Goal: Information Seeking & Learning: Learn about a topic

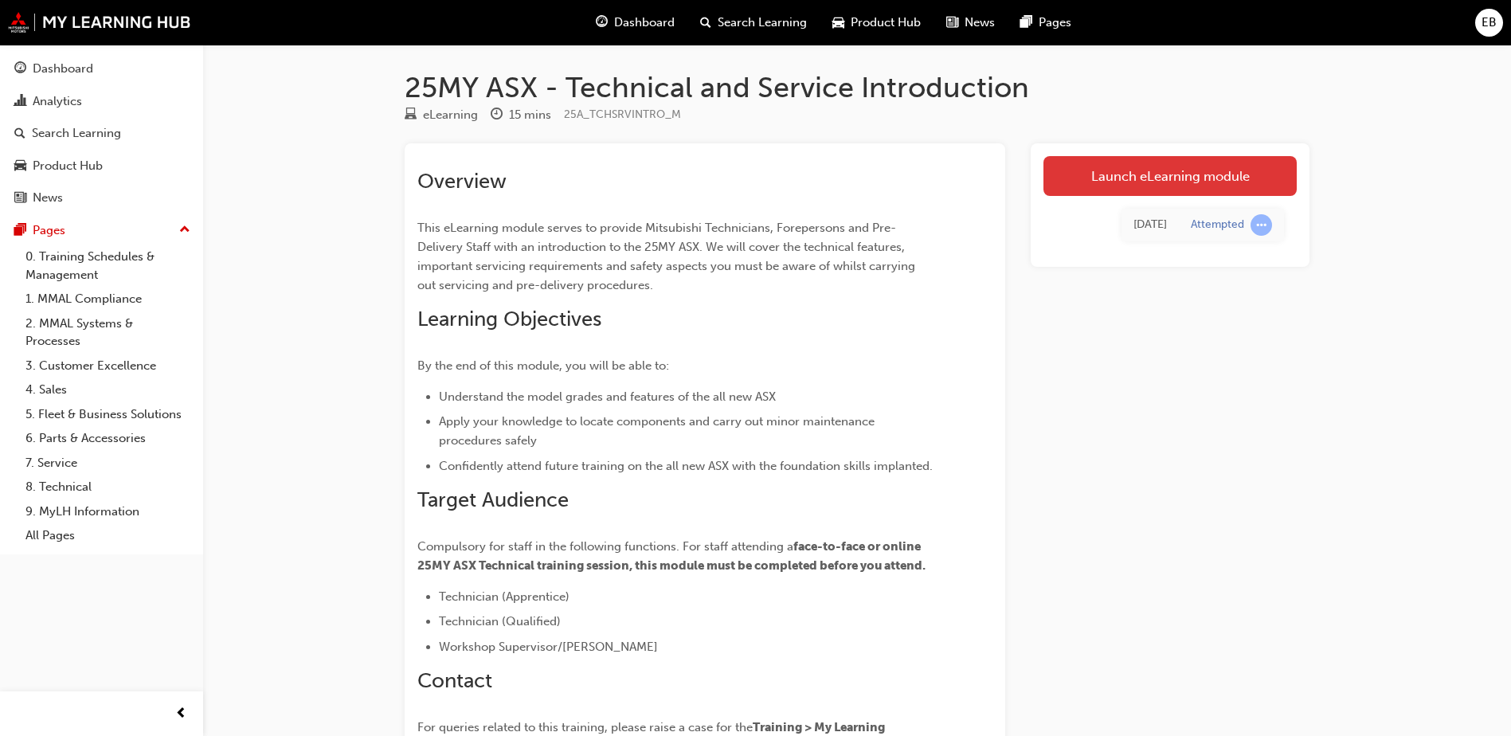
click at [1081, 188] on link "Launch eLearning module" at bounding box center [1170, 176] width 253 height 40
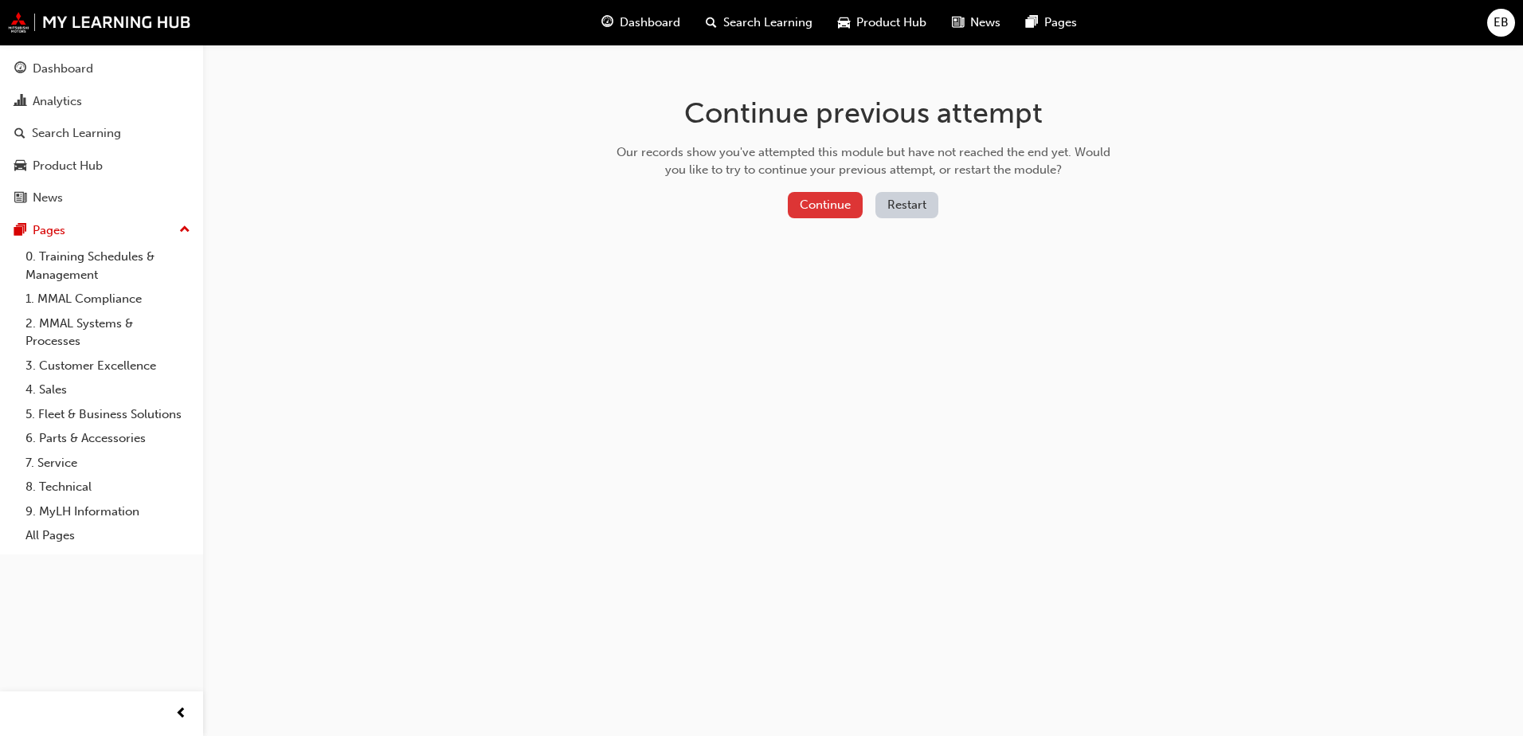
click at [825, 205] on button "Continue" at bounding box center [825, 205] width 75 height 26
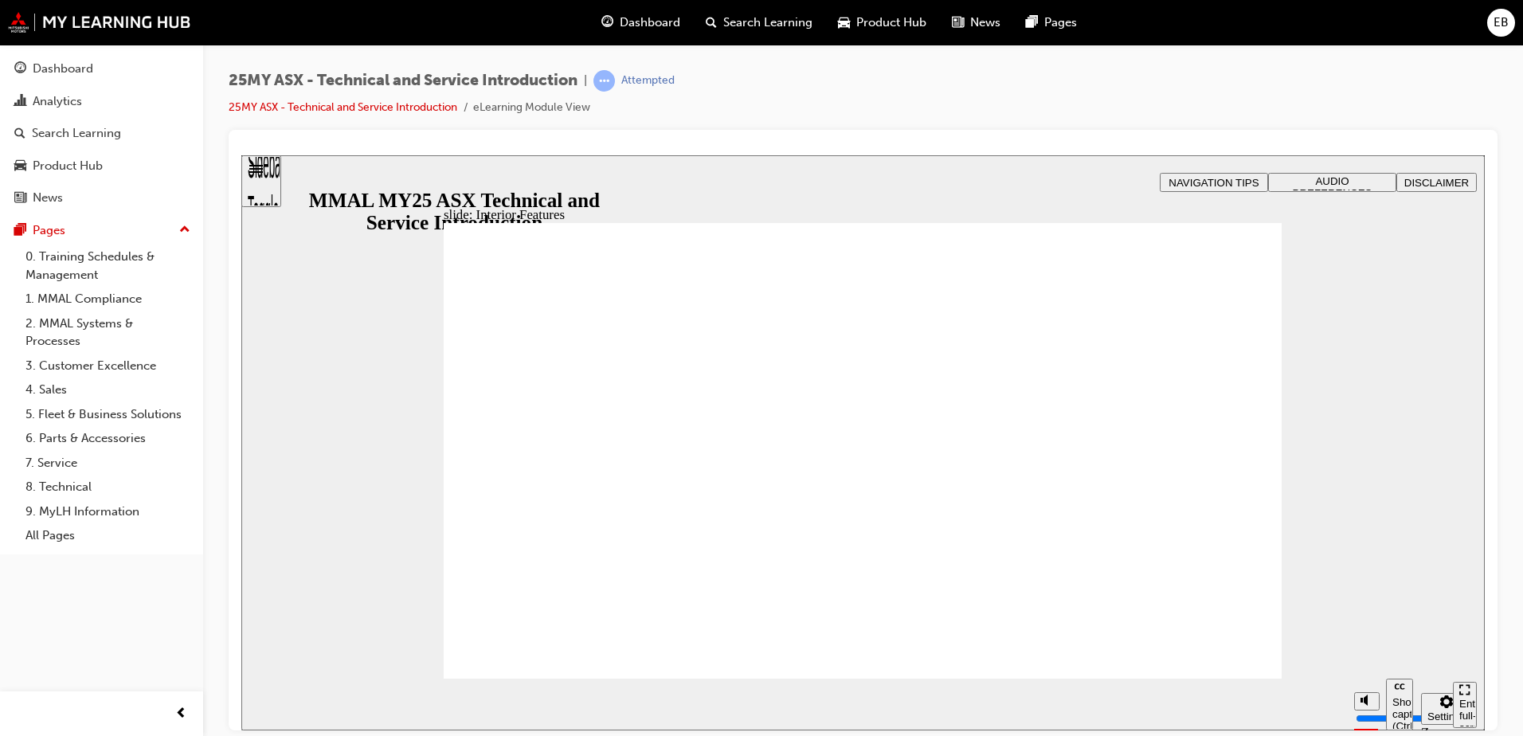
click at [748, 26] on span "Search Learning" at bounding box center [767, 23] width 89 height 18
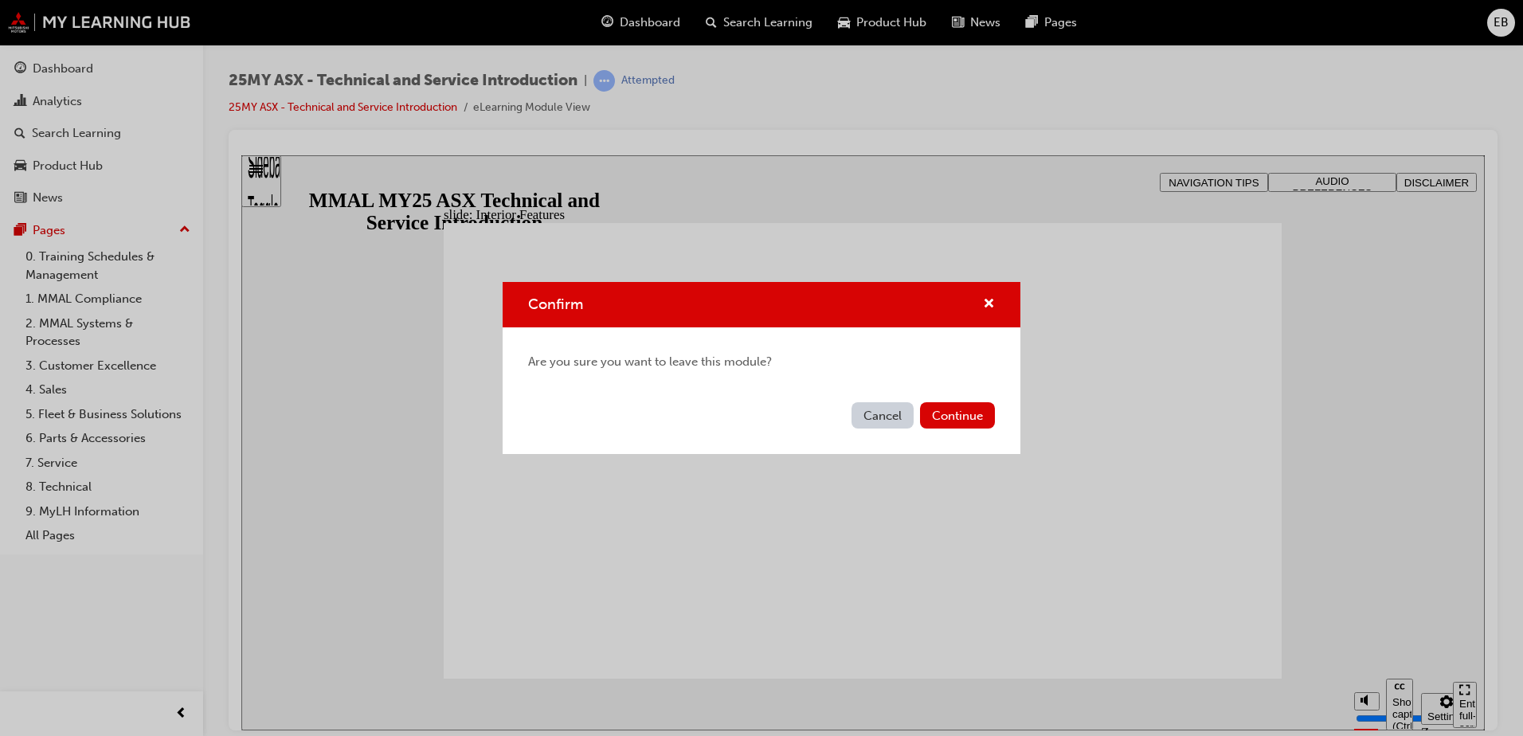
click at [887, 421] on button "Cancel" at bounding box center [883, 415] width 62 height 26
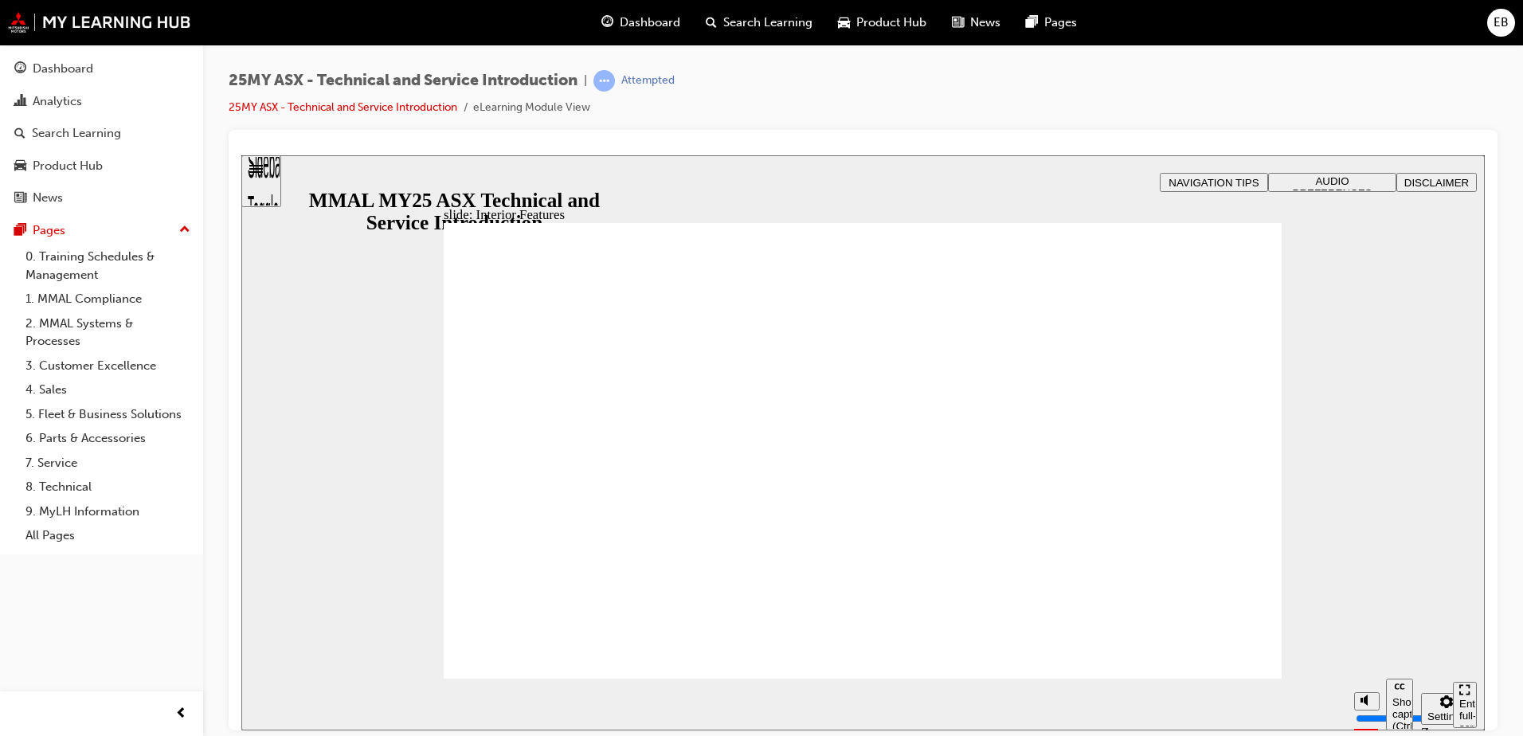
type input "17"
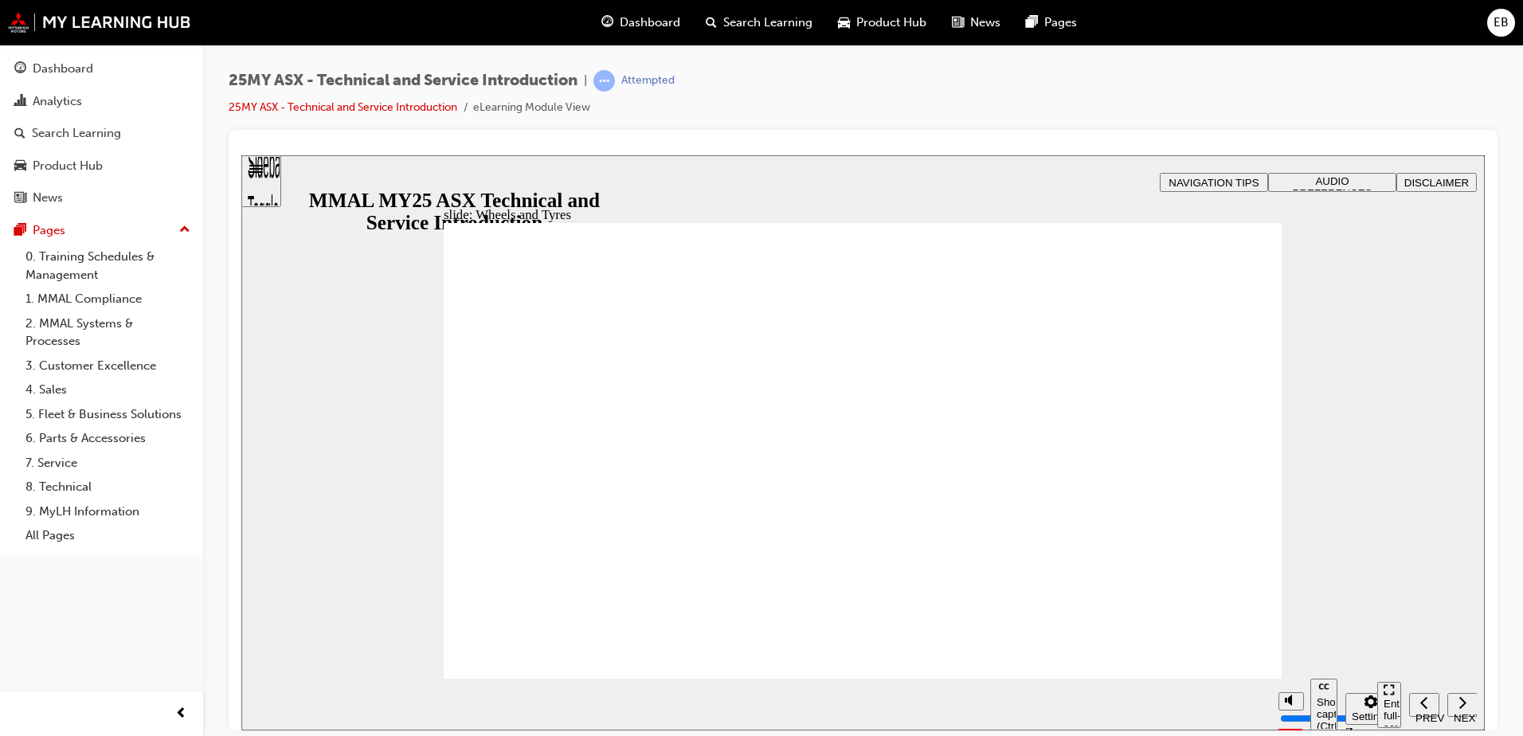
drag, startPoint x: 870, startPoint y: 454, endPoint x: 1058, endPoint y: 464, distance: 188.3
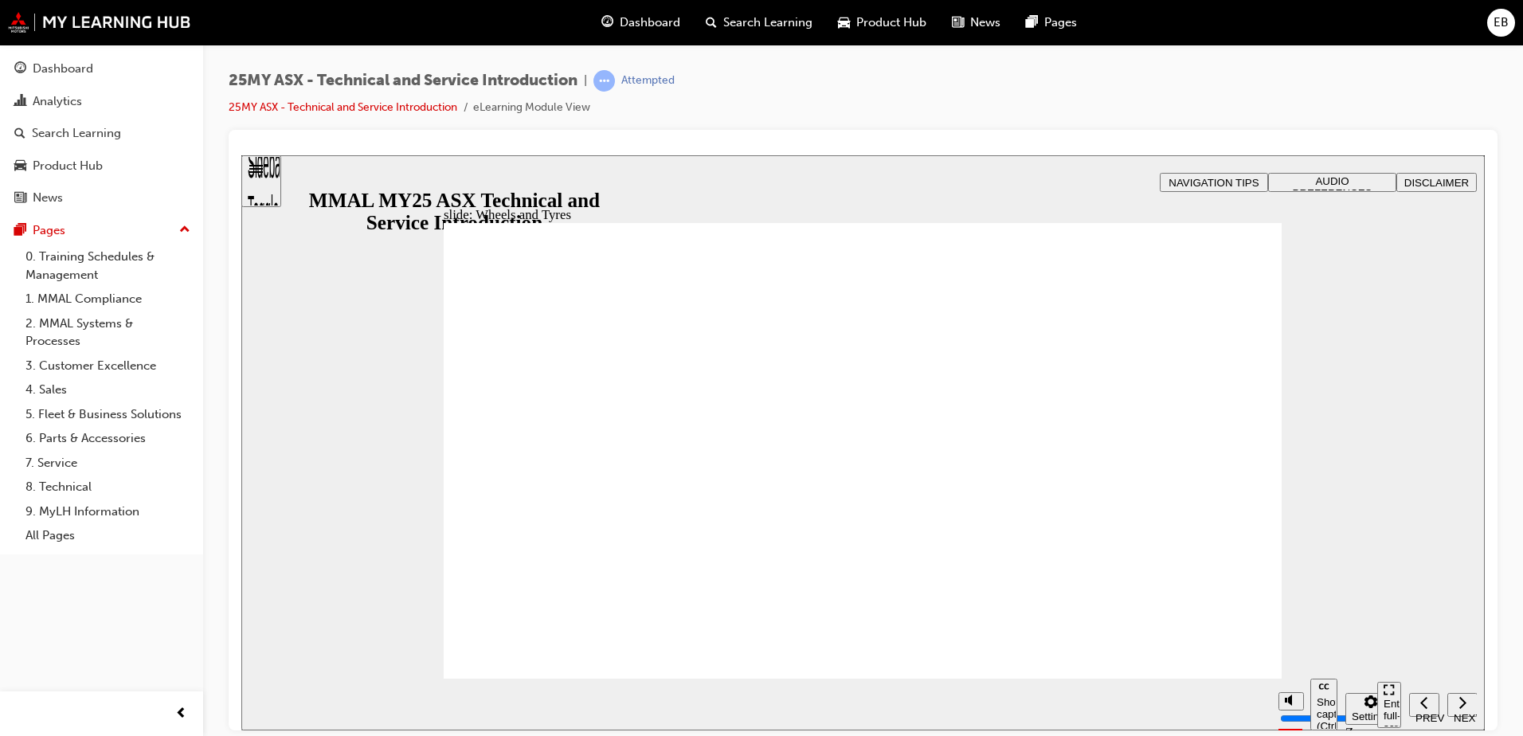
drag, startPoint x: 1016, startPoint y: 636, endPoint x: 953, endPoint y: 615, distance: 67.0
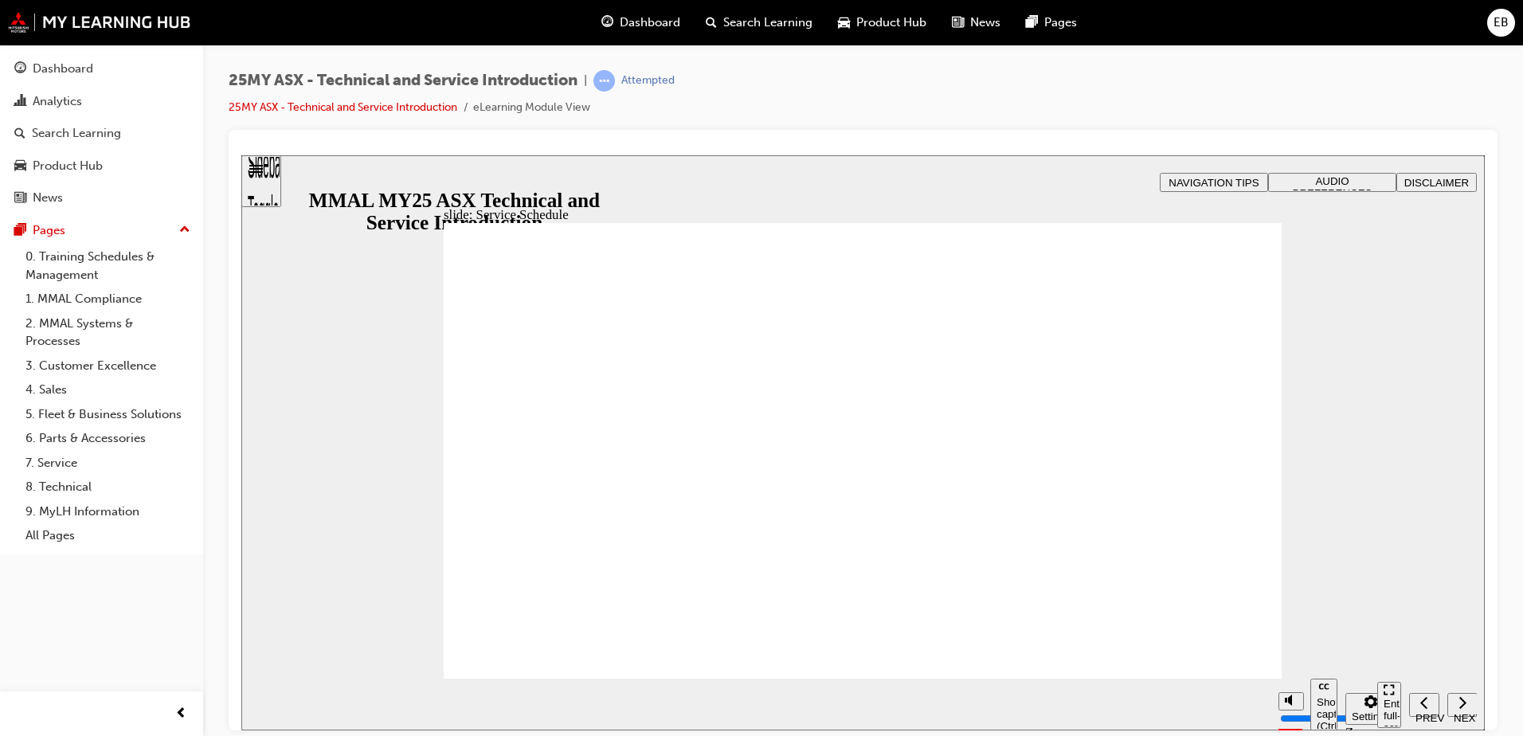
drag, startPoint x: 1407, startPoint y: 555, endPoint x: 1302, endPoint y: 570, distance: 106.1
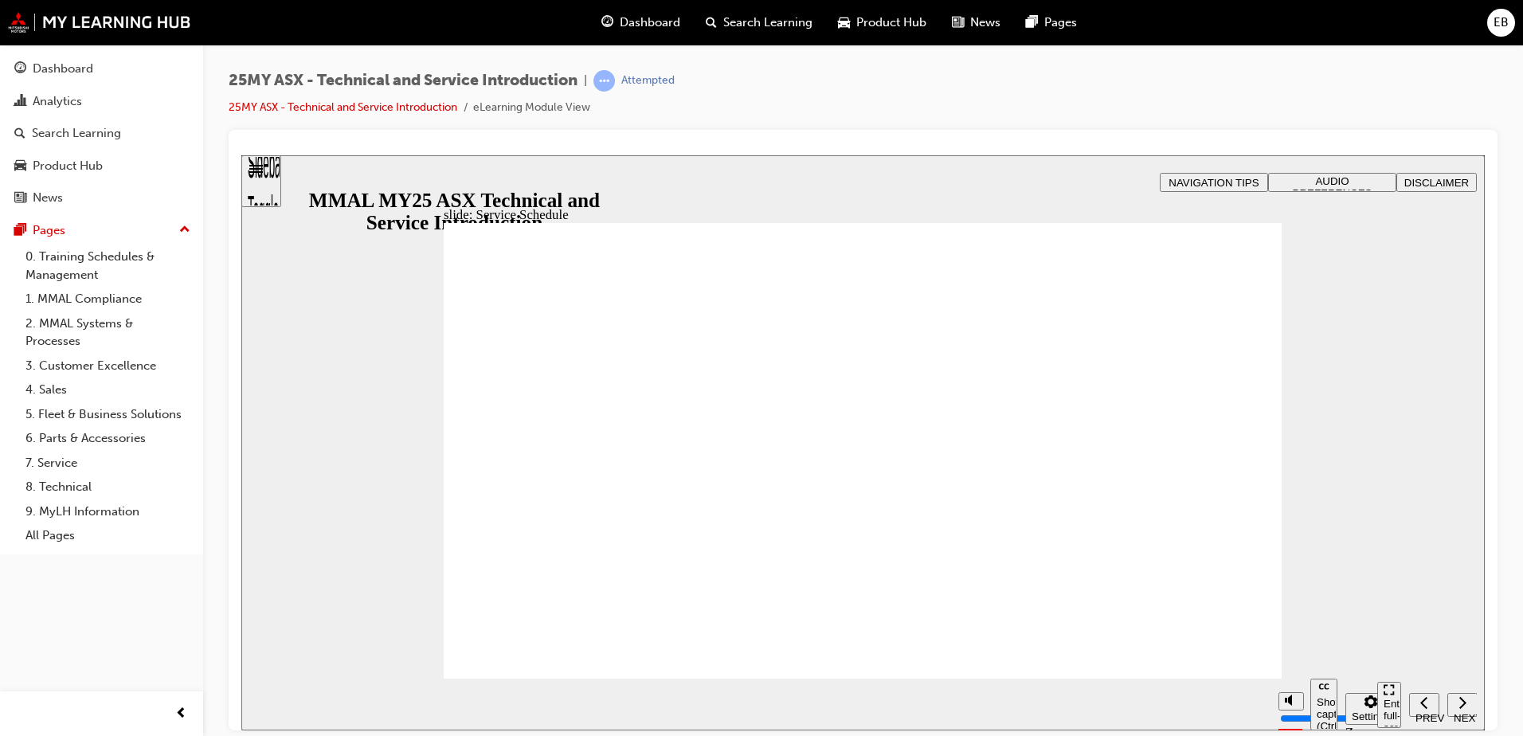
drag, startPoint x: 1204, startPoint y: 640, endPoint x: 1212, endPoint y: 644, distance: 8.6
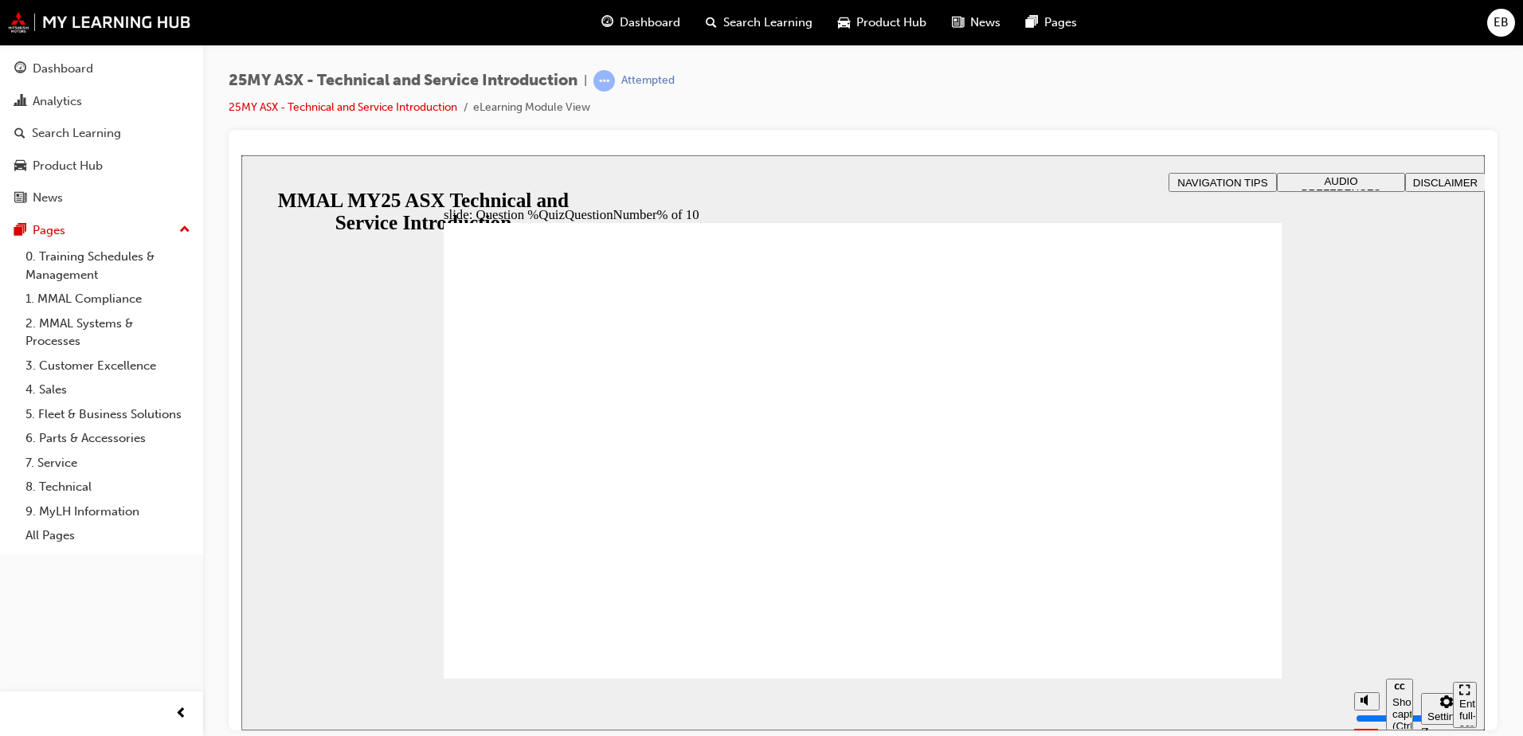
radio input "true"
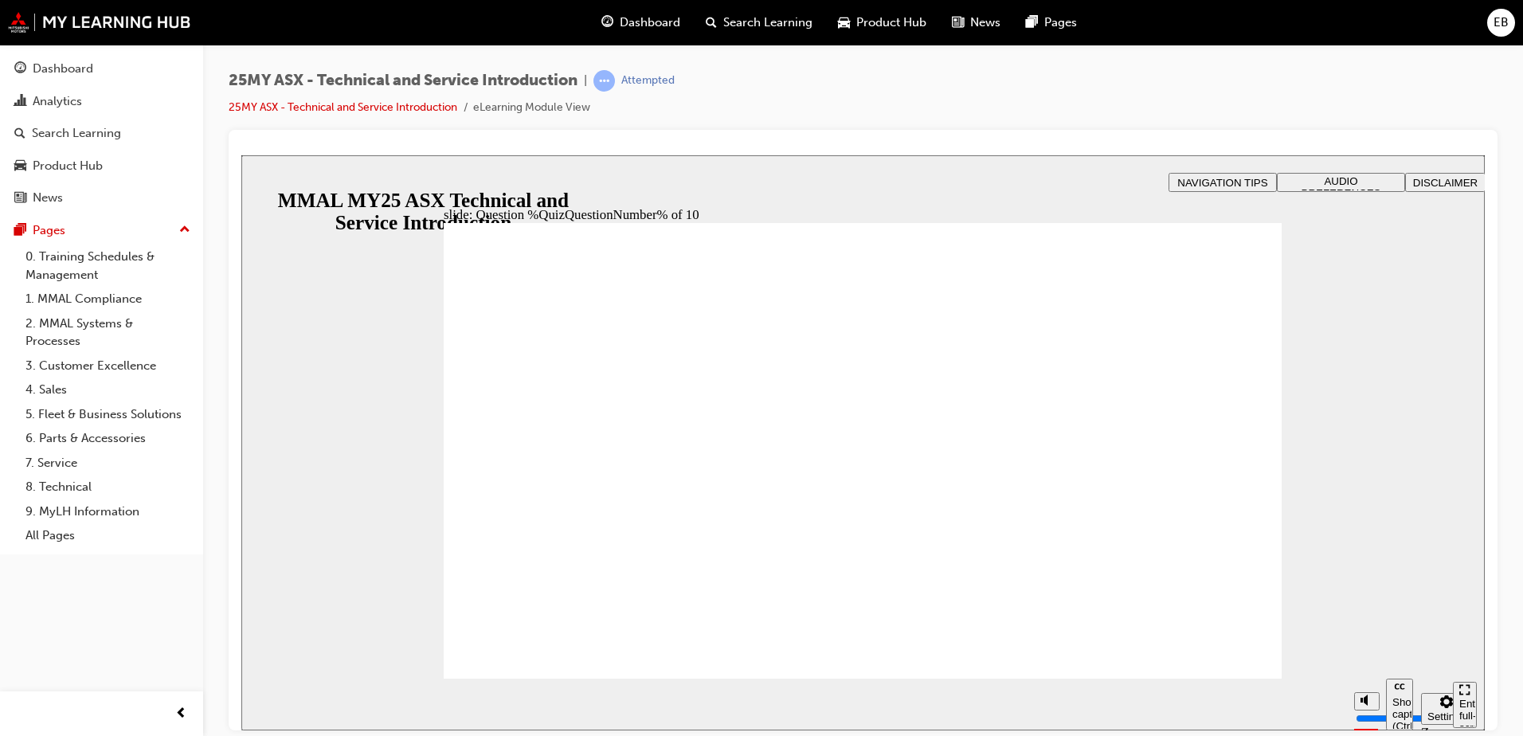
click at [1260, 680] on section "Pause (Ctrl+Alt+P) Replay (Ctrl+Alt+R) Show captions (Ctrl+Alt+C) Playback spee…" at bounding box center [863, 704] width 1244 height 52
radio input "true"
drag, startPoint x: 588, startPoint y: 362, endPoint x: 574, endPoint y: 376, distance: 19.2
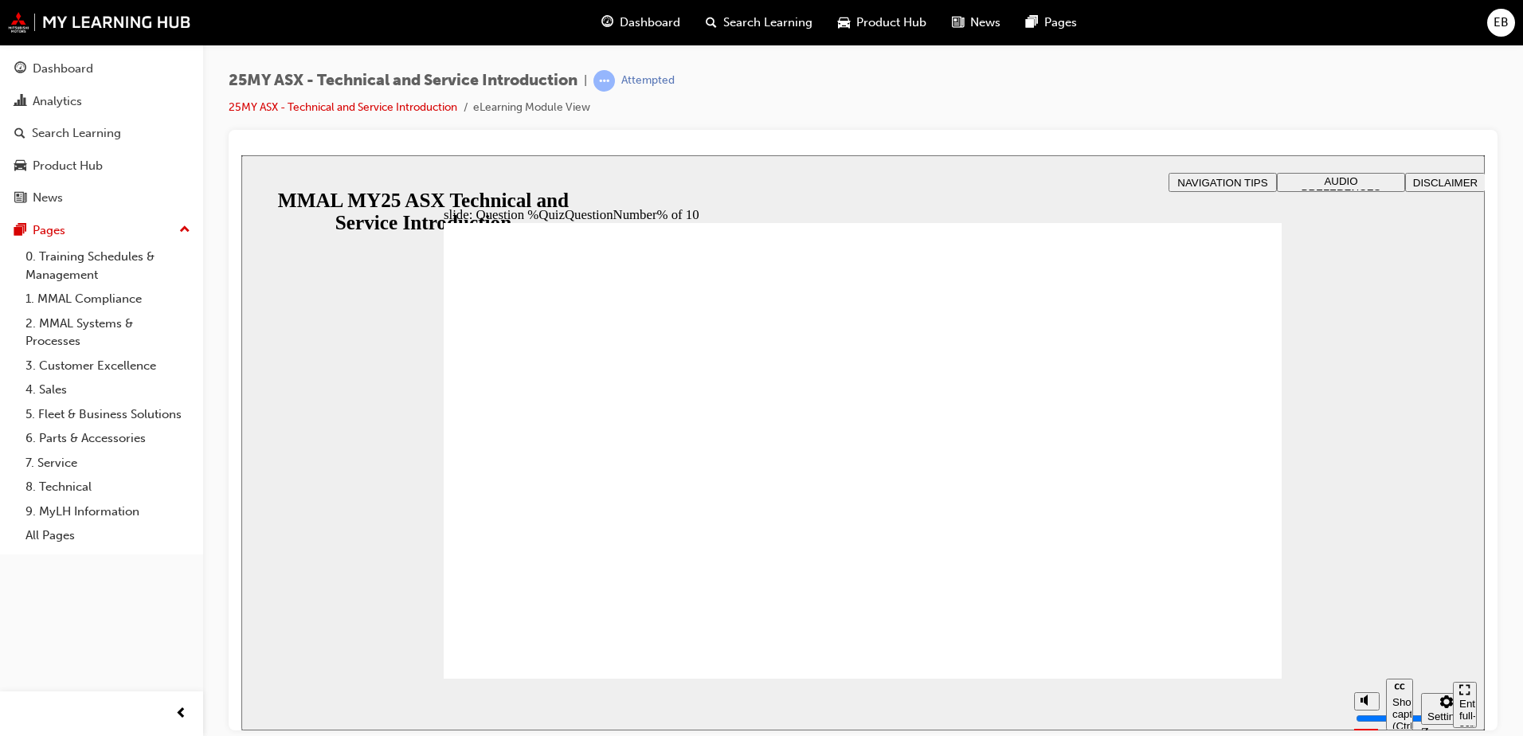
radio input "false"
radio input "true"
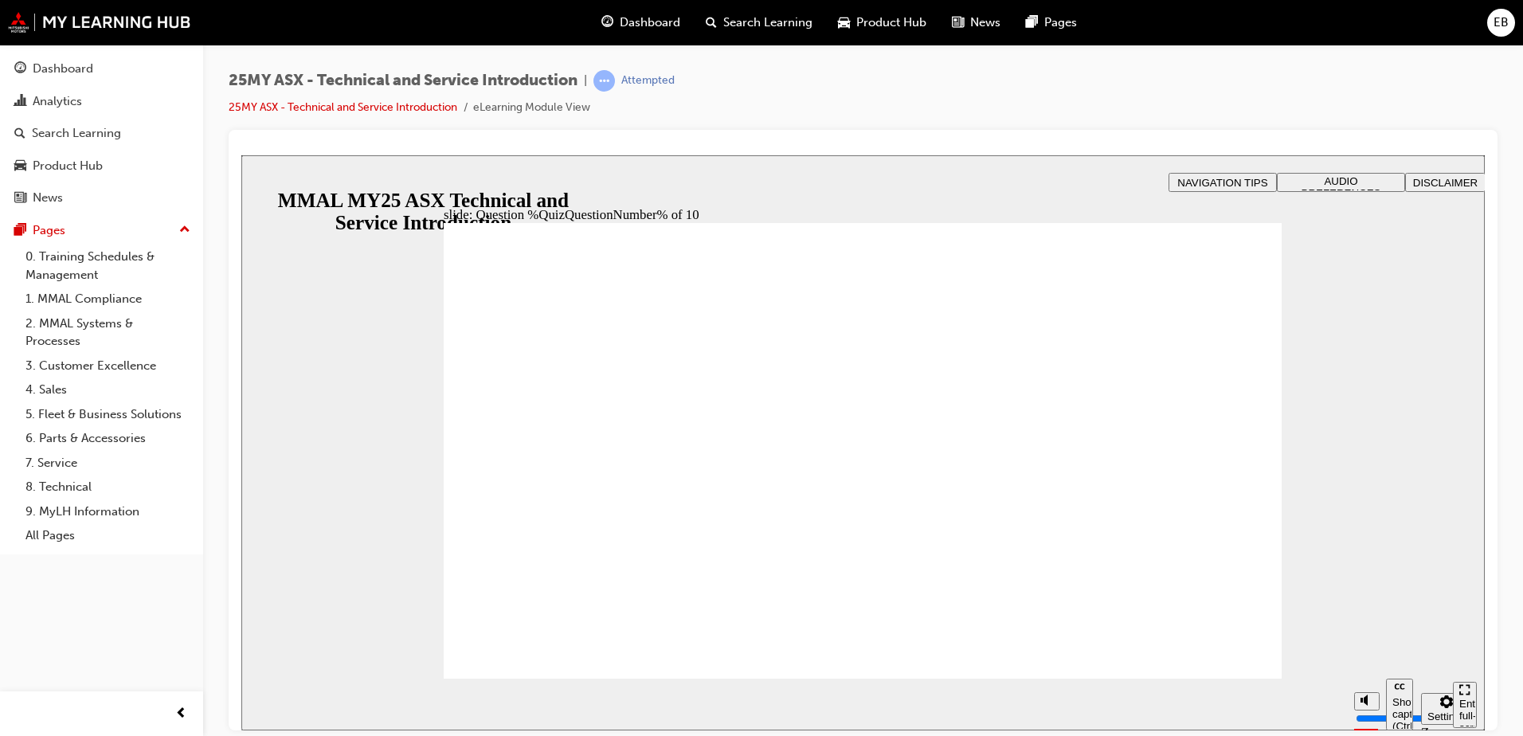
radio input "true"
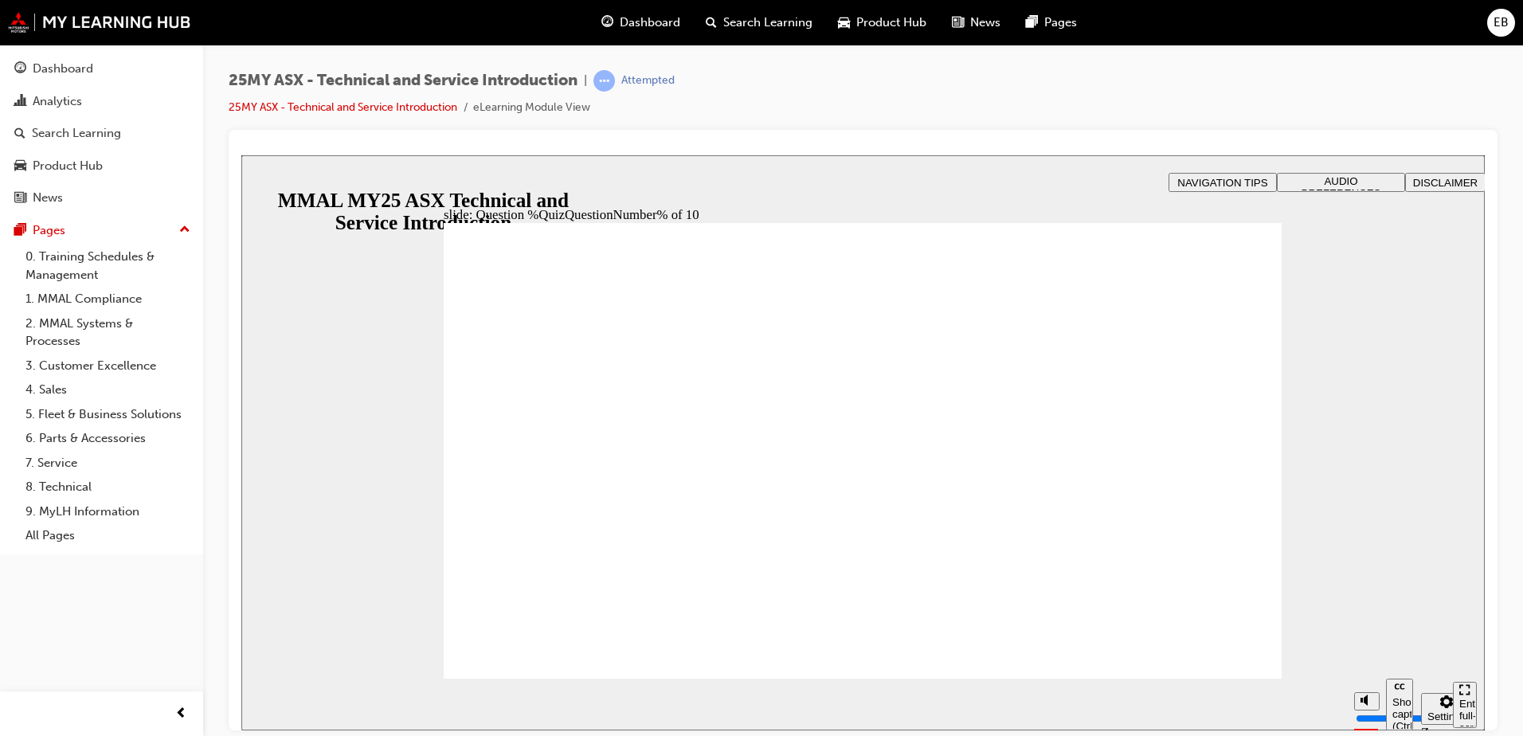
radio input "true"
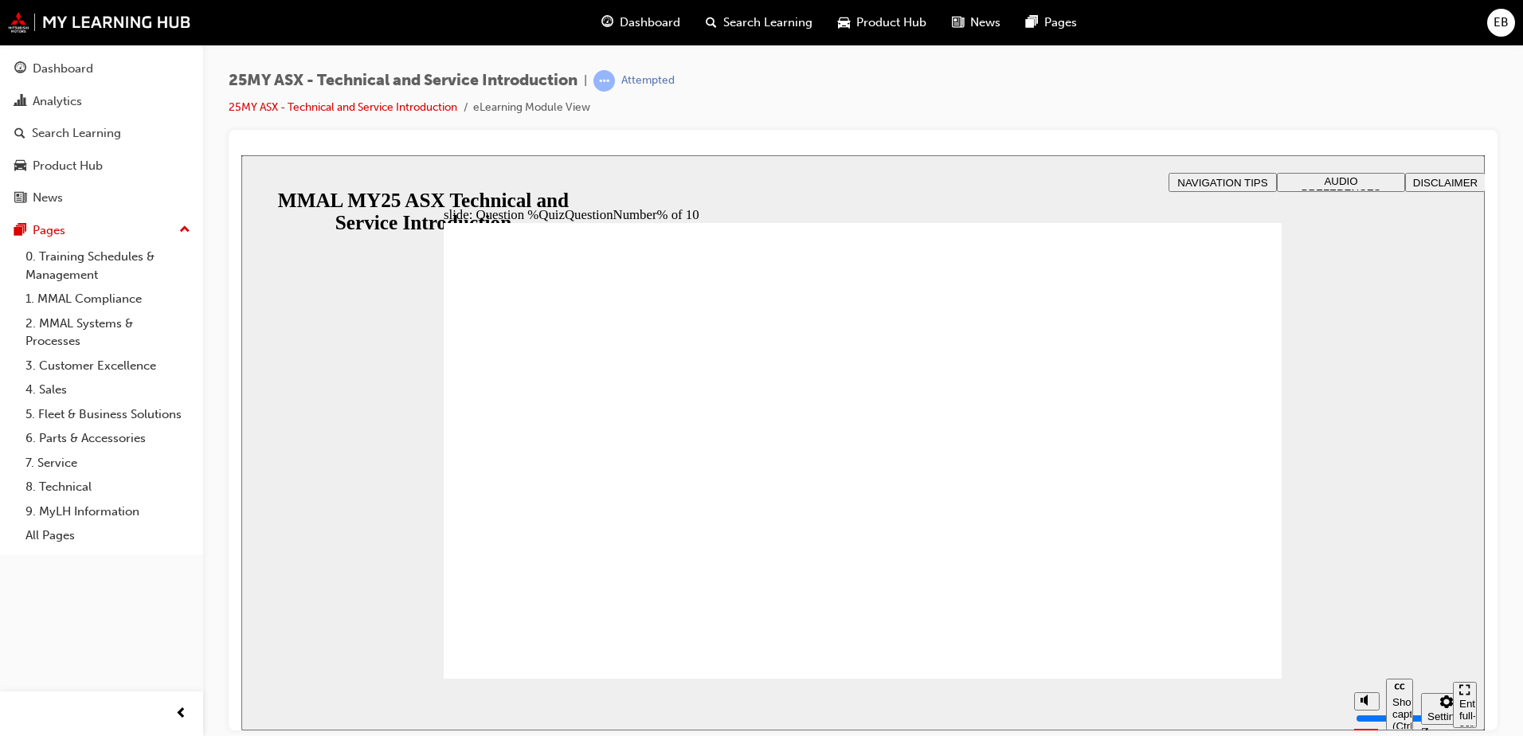
radio input "true"
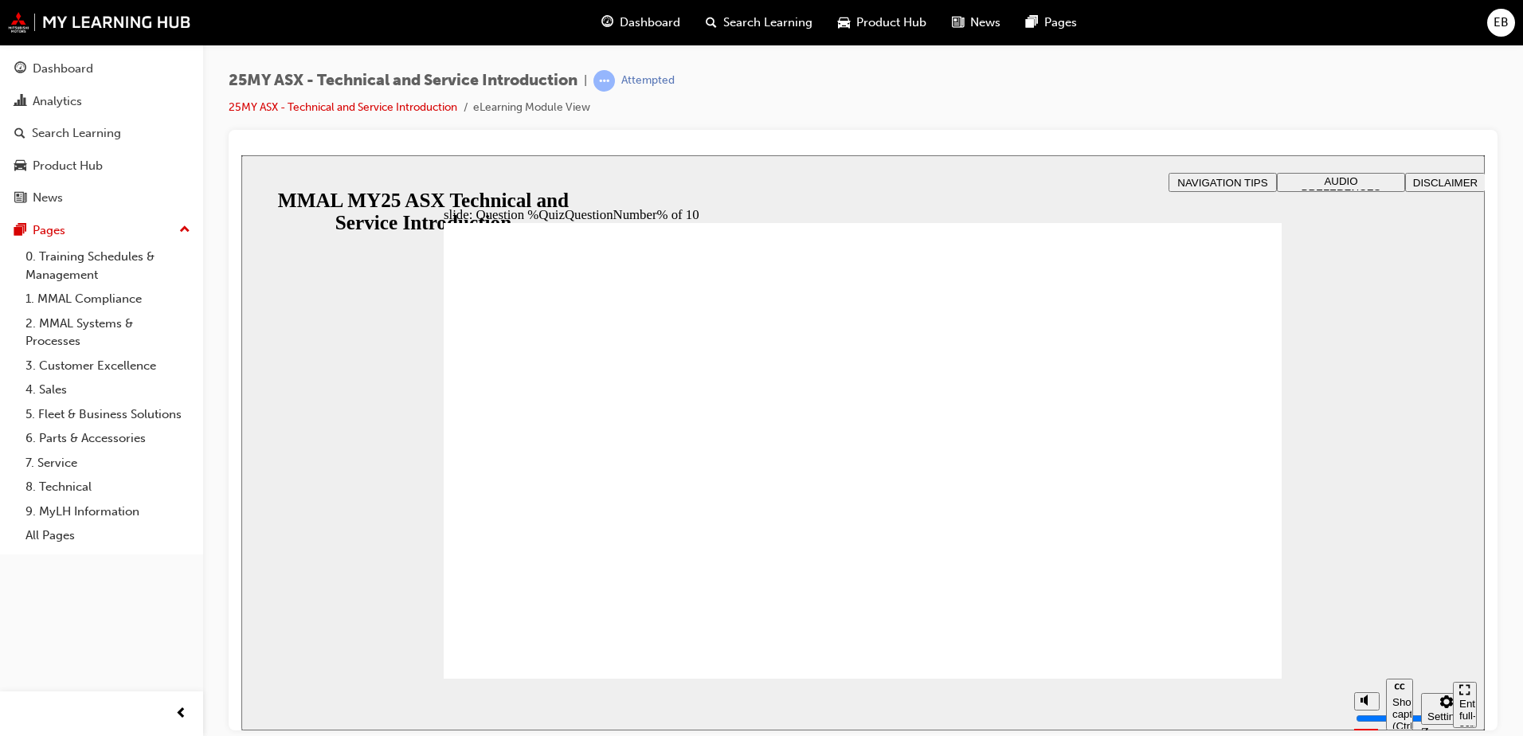
radio input "true"
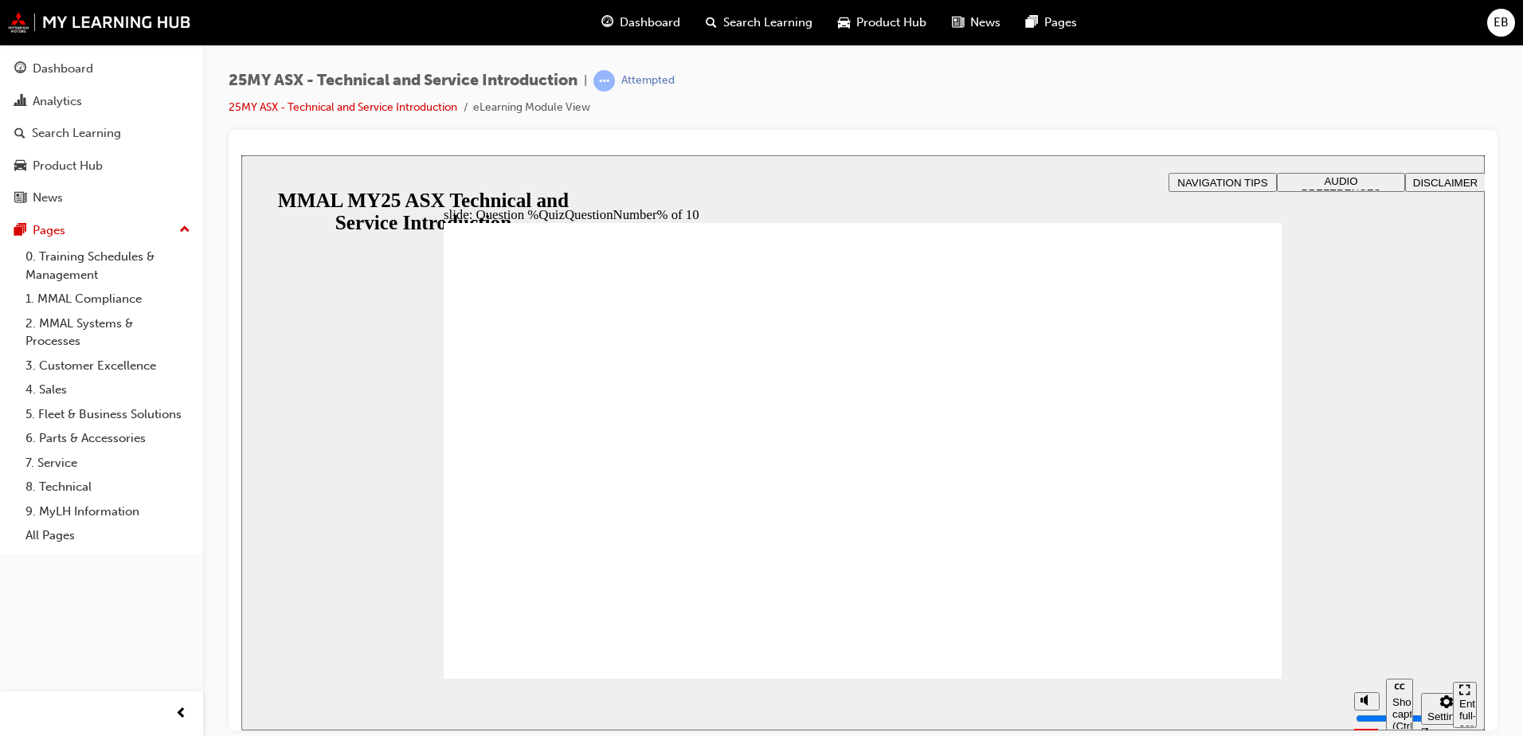
radio input "true"
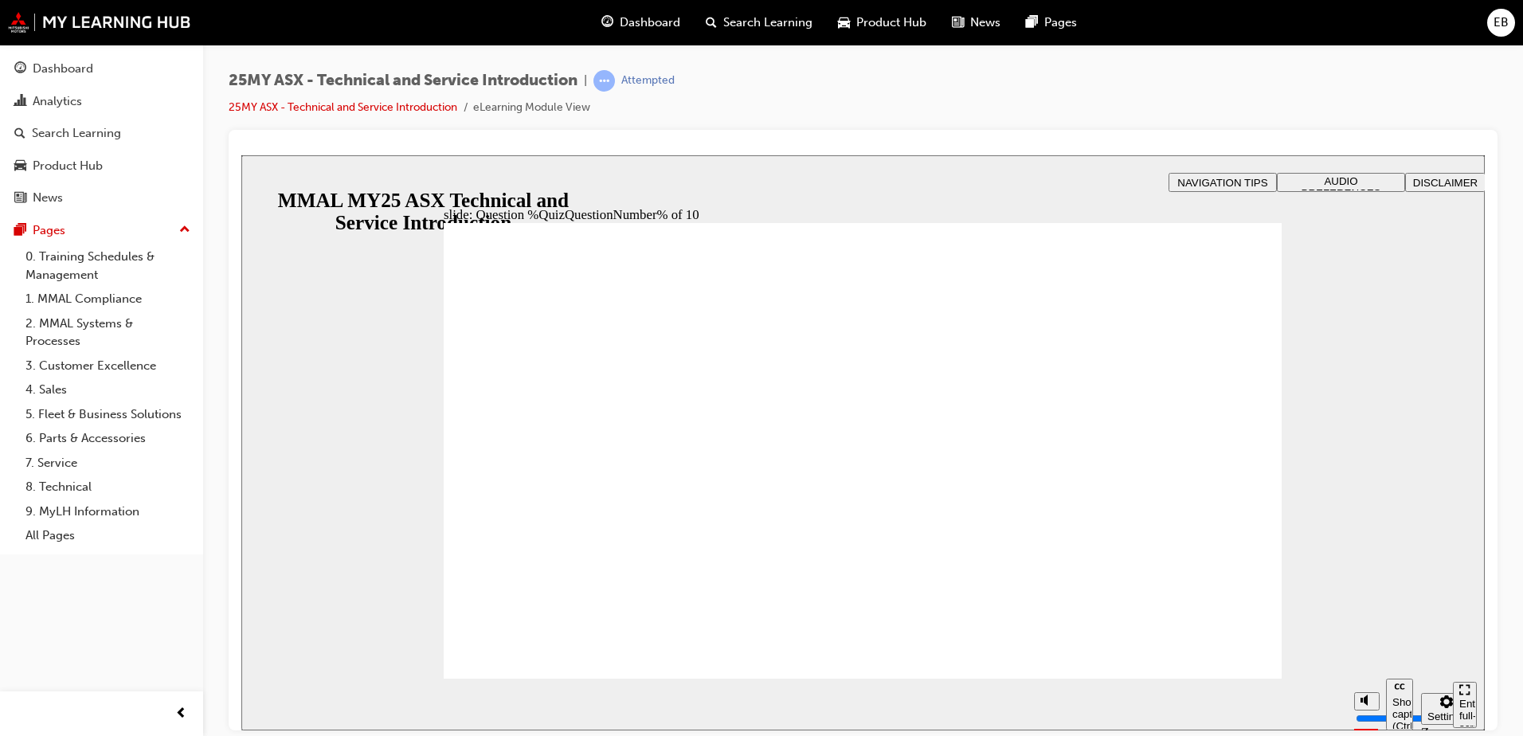
radio input "true"
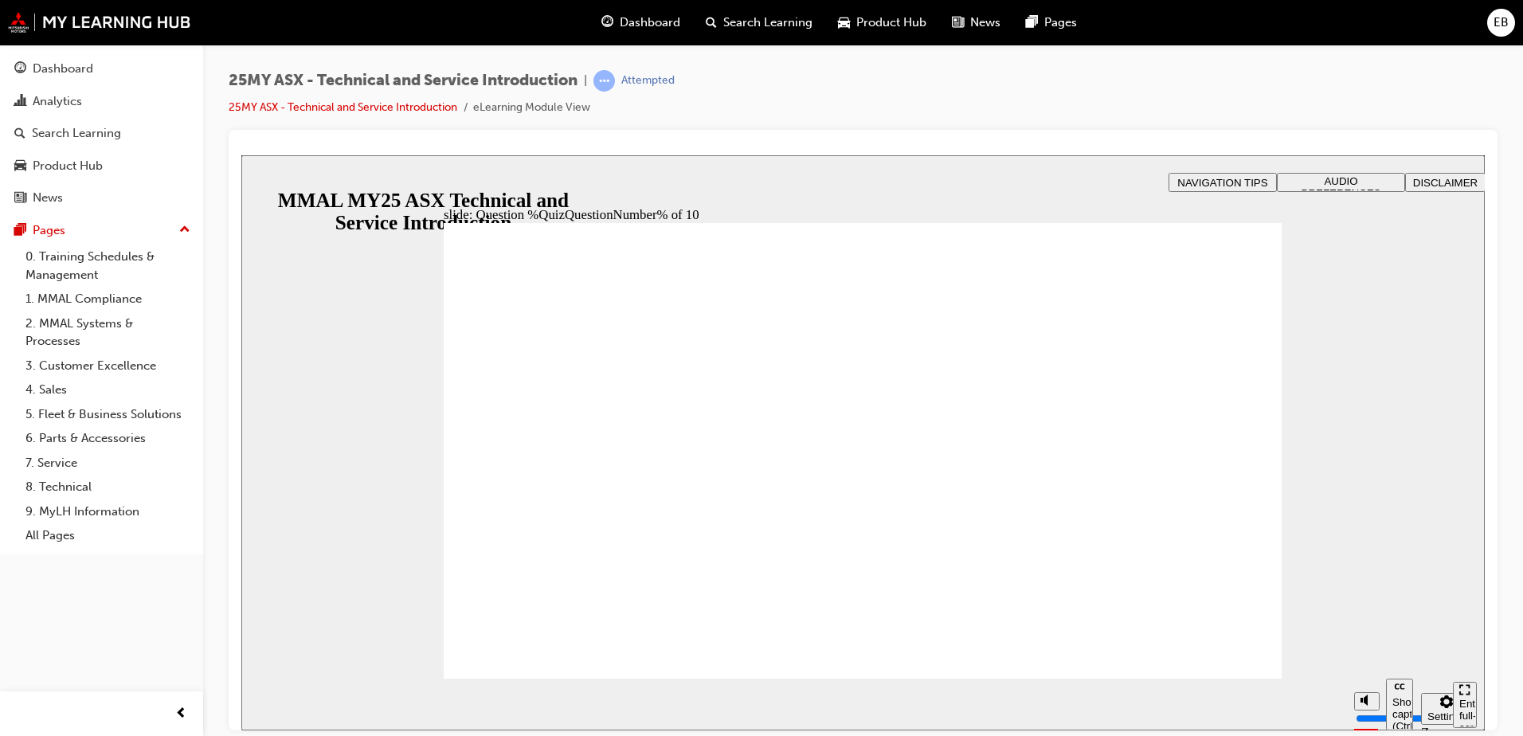
radio input "true"
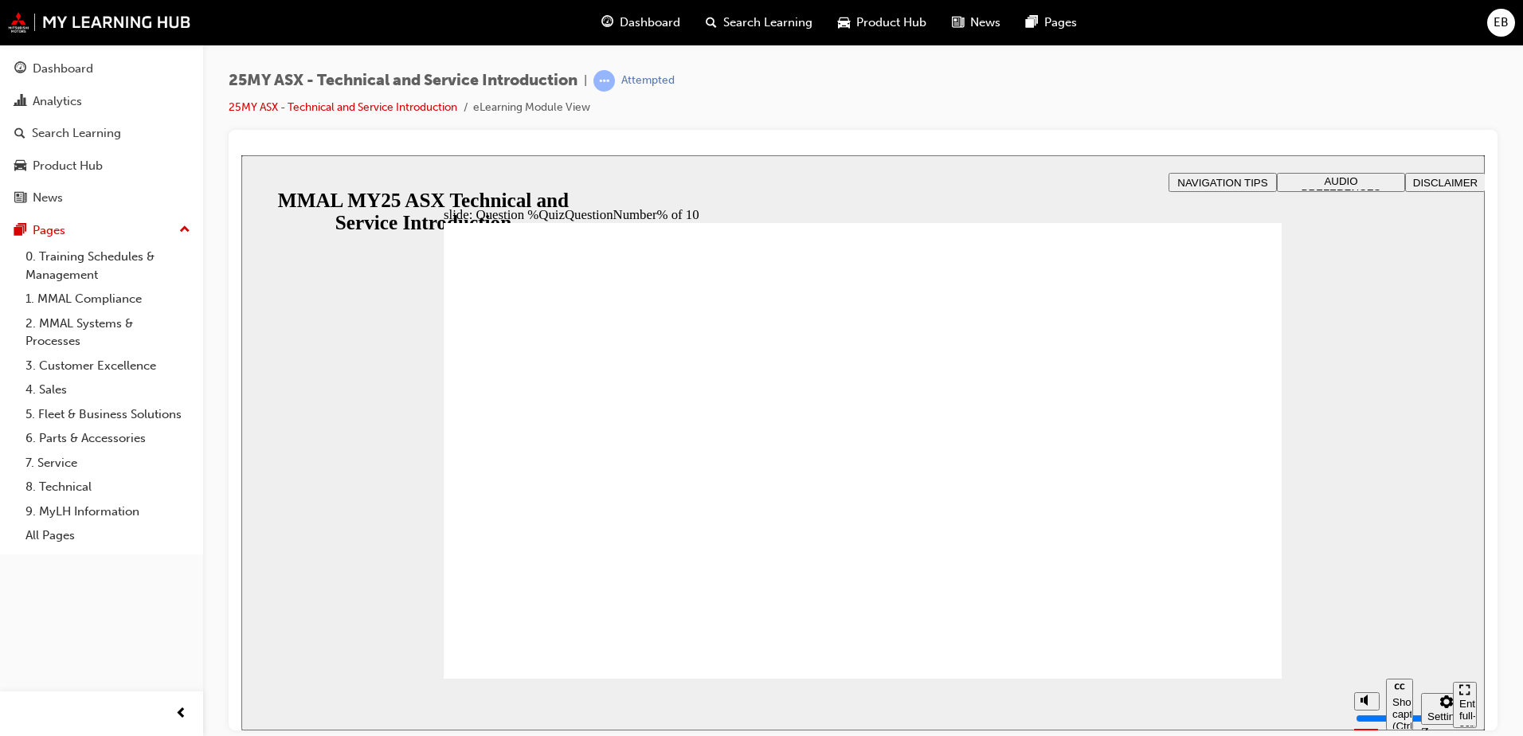
radio input "true"
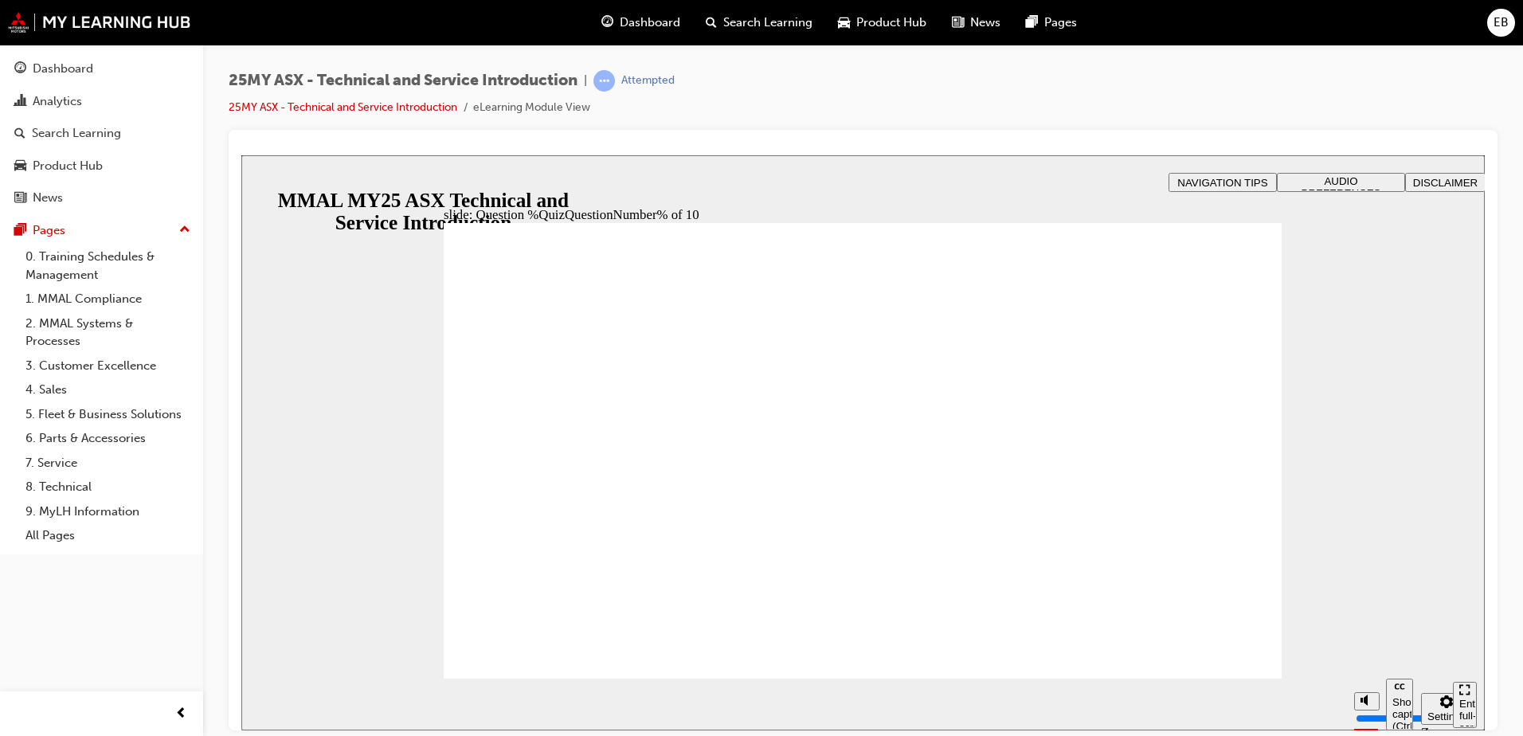
radio input "true"
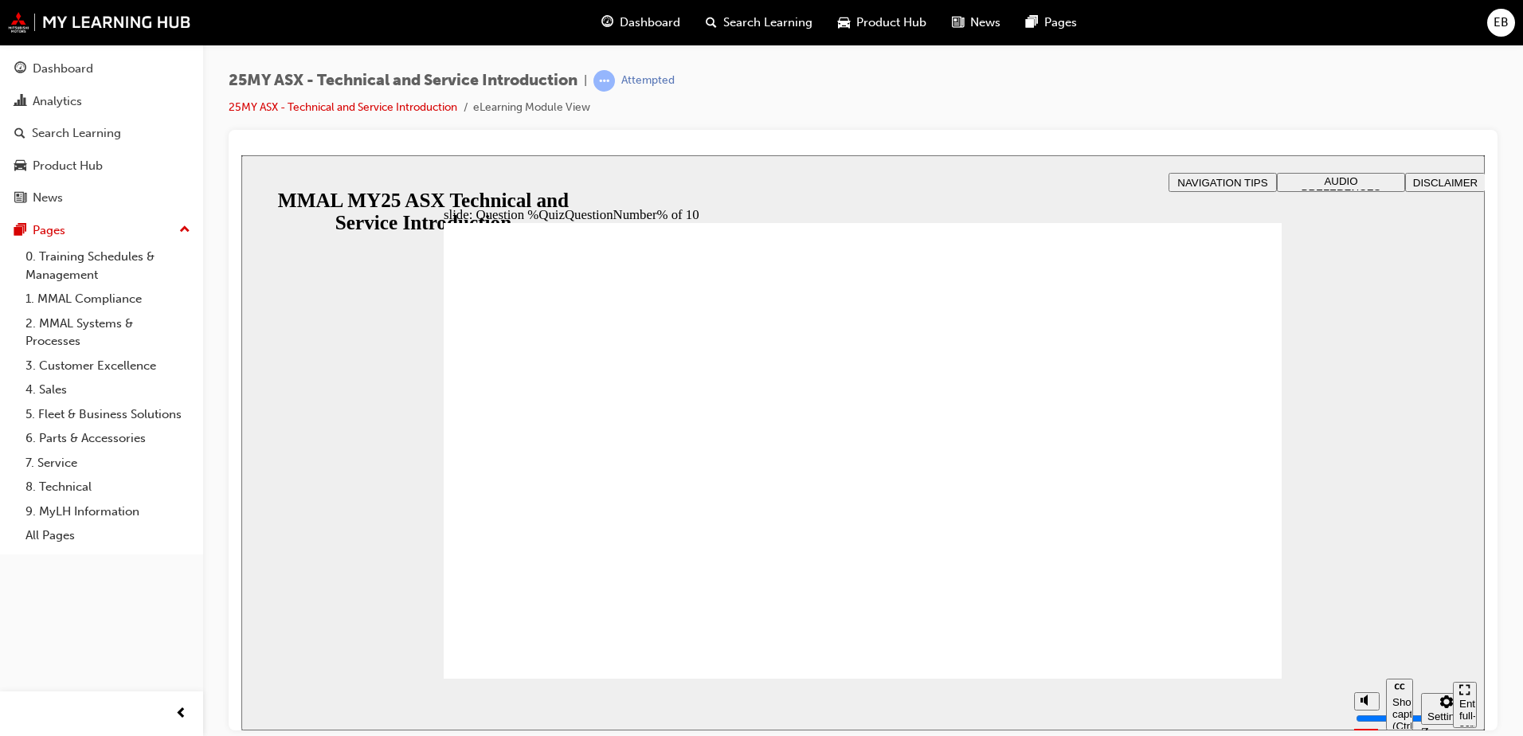
radio input "true"
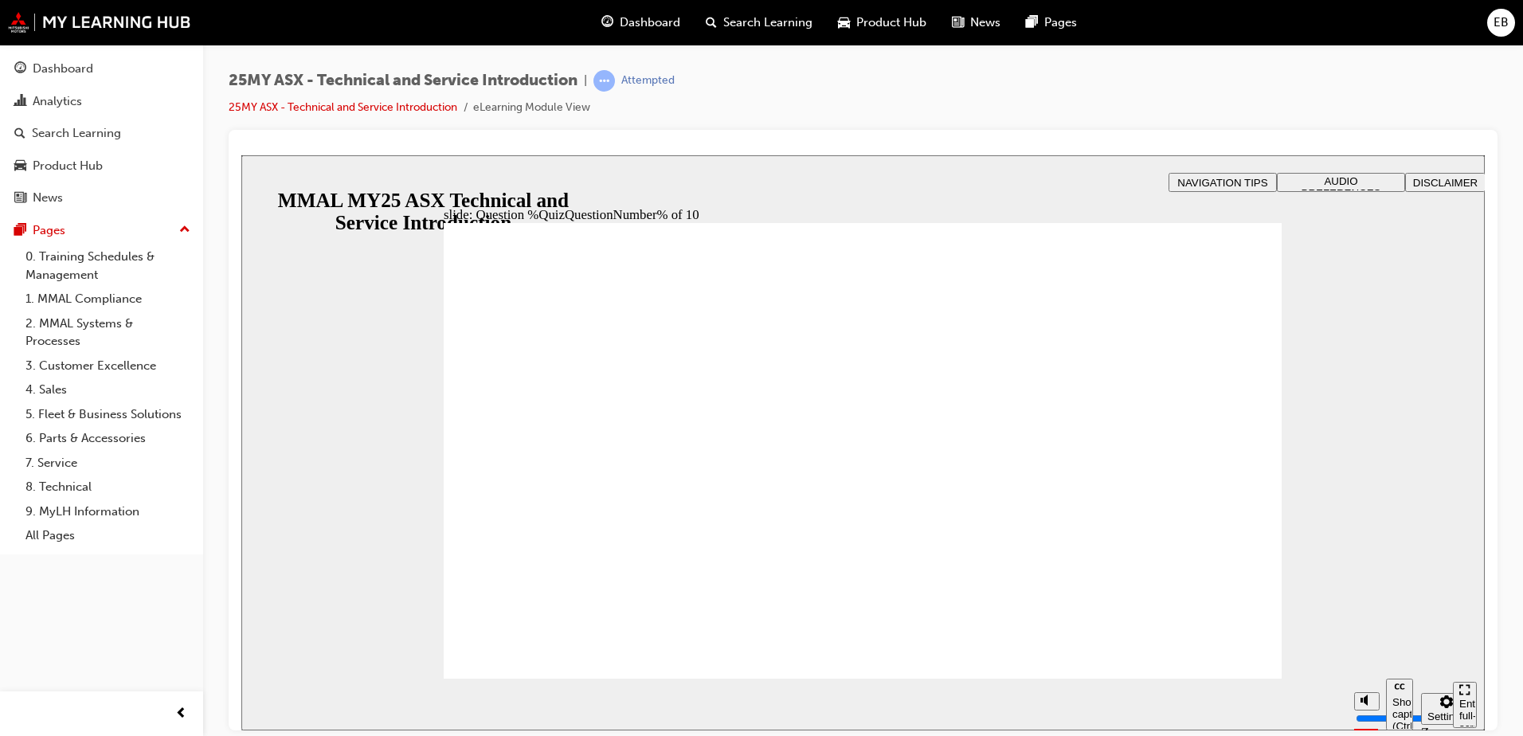
radio input "true"
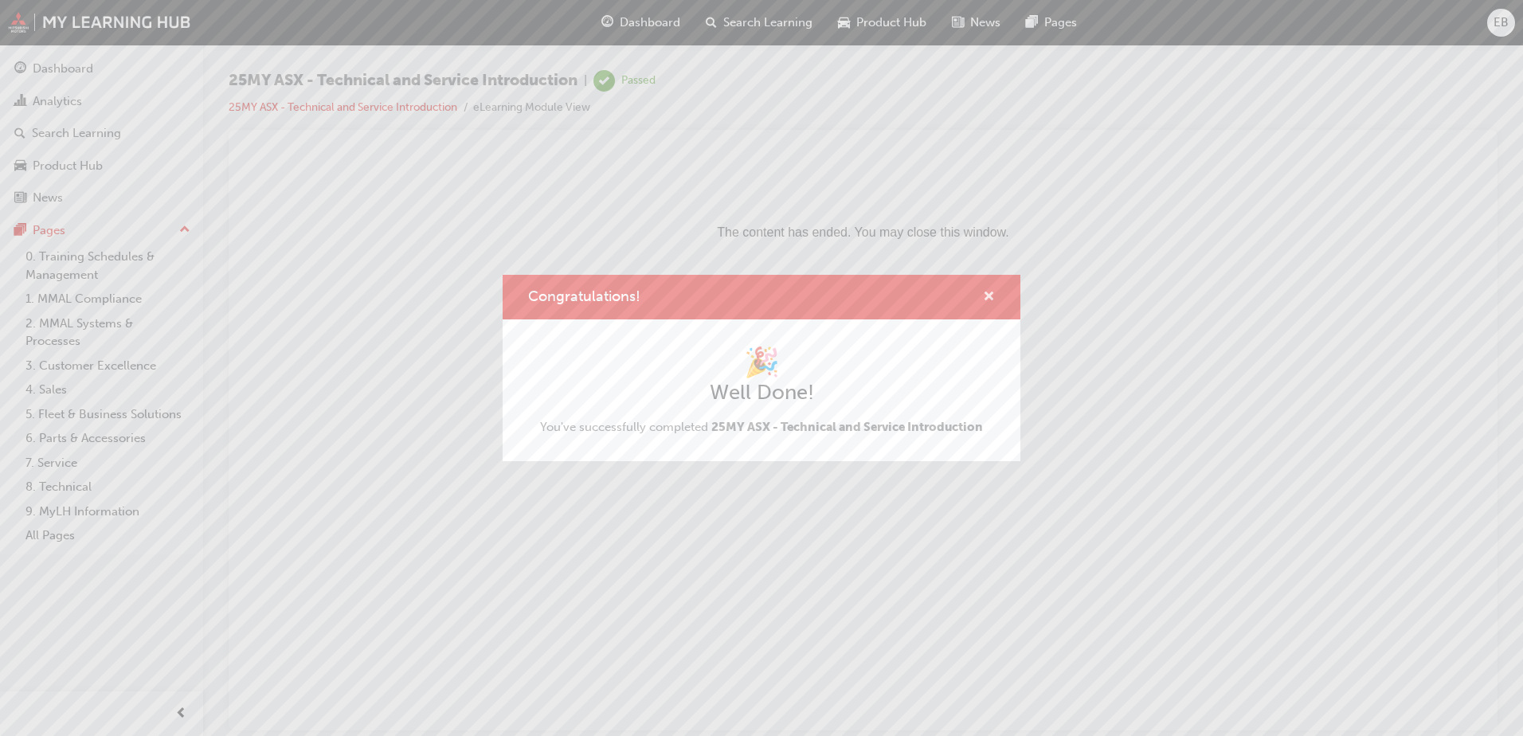
click at [983, 299] on span "cross-icon" at bounding box center [989, 298] width 12 height 14
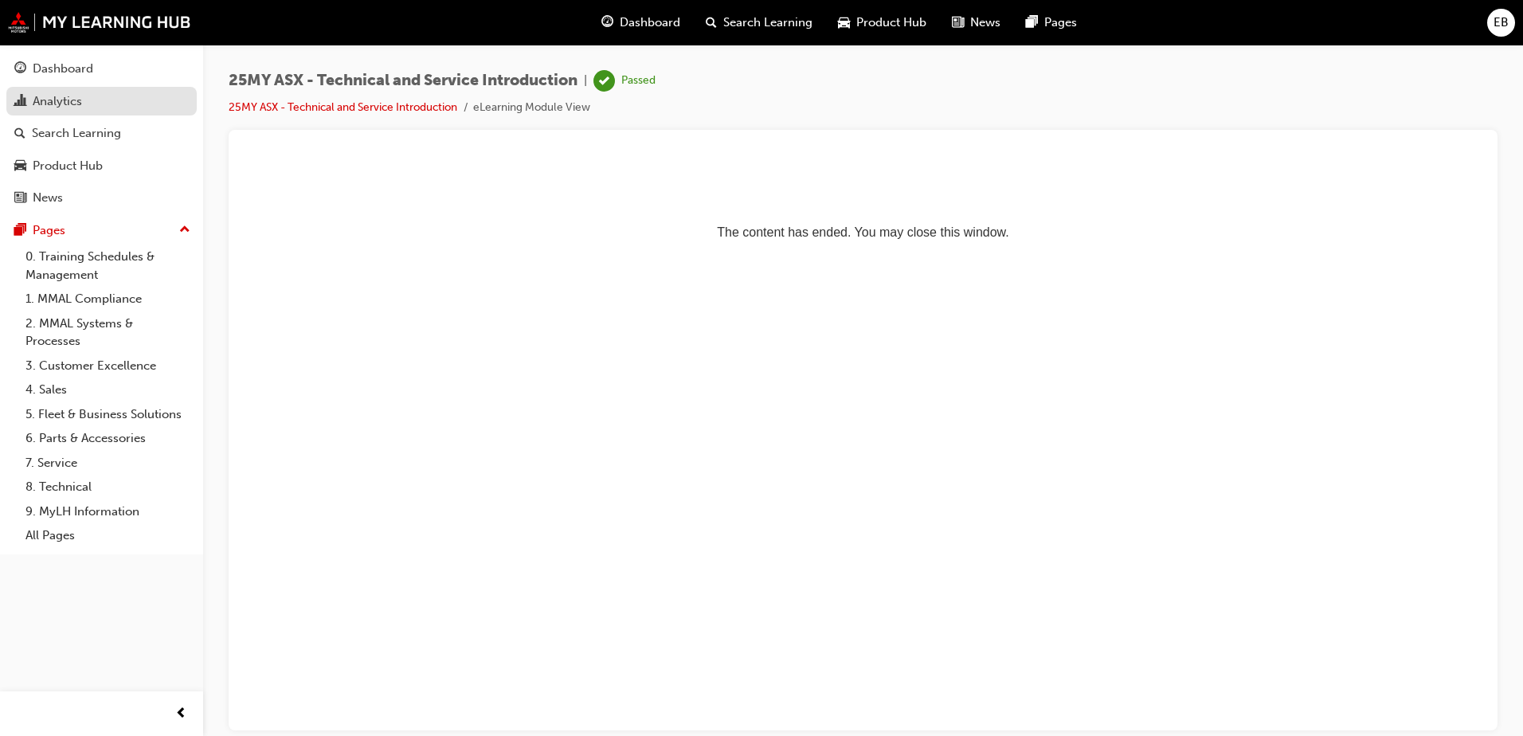
drag, startPoint x: 86, startPoint y: 96, endPoint x: 106, endPoint y: 97, distance: 20.0
click at [86, 96] on div "Analytics" at bounding box center [101, 102] width 174 height 20
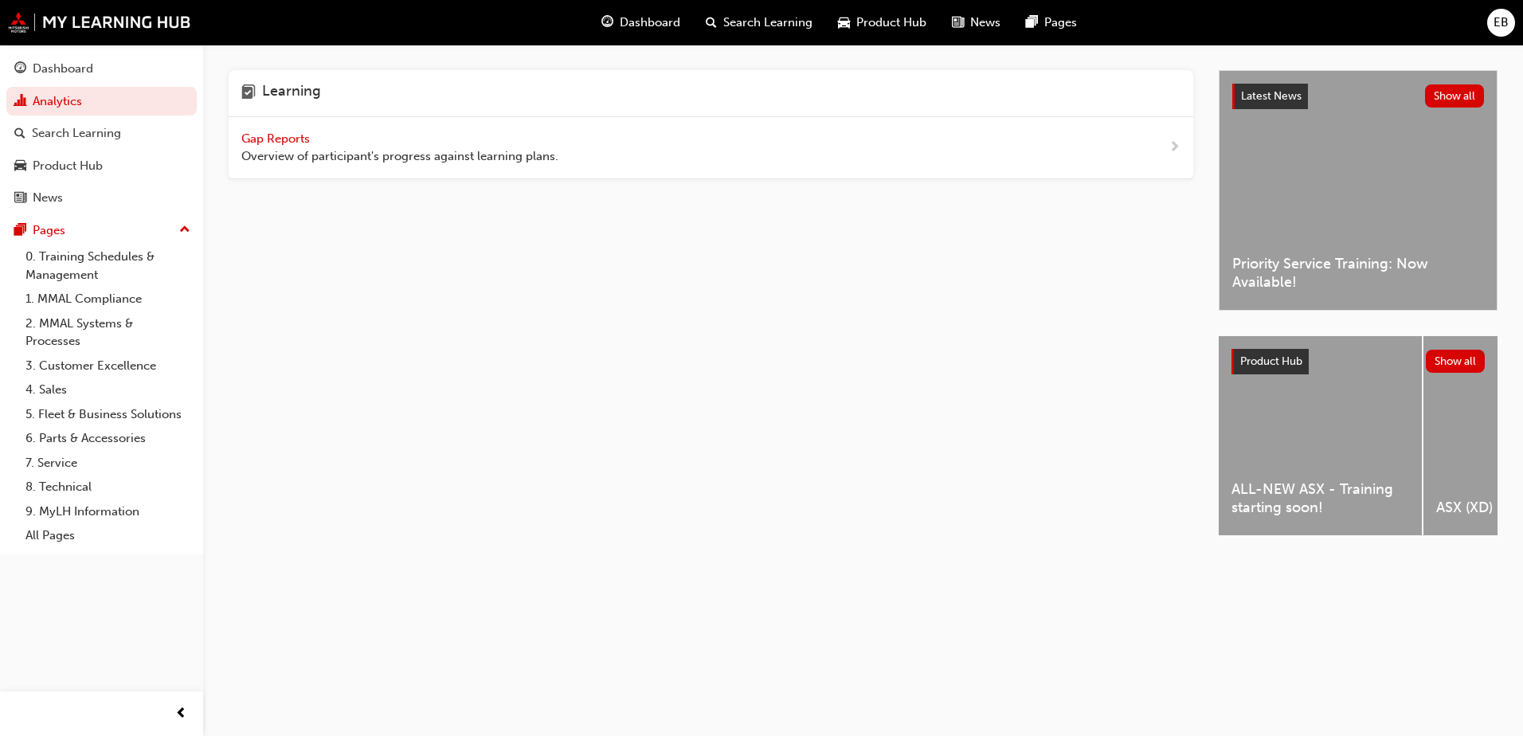
click at [272, 136] on span "Gap Reports" at bounding box center [277, 138] width 72 height 14
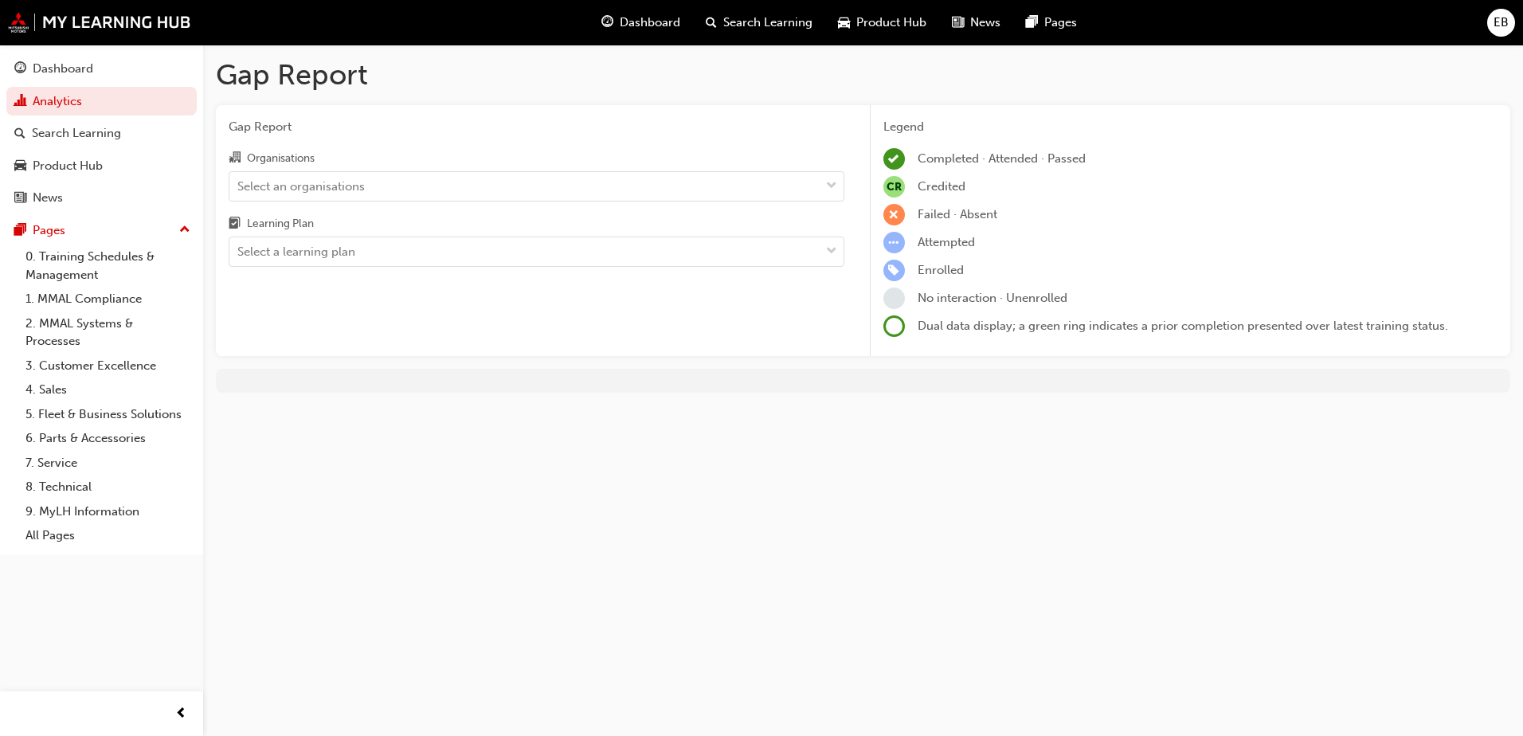
click at [383, 234] on div "Learning Plan" at bounding box center [537, 225] width 616 height 23
click at [239, 245] on input "Learning Plan Select a learning plan" at bounding box center [238, 252] width 2 height 14
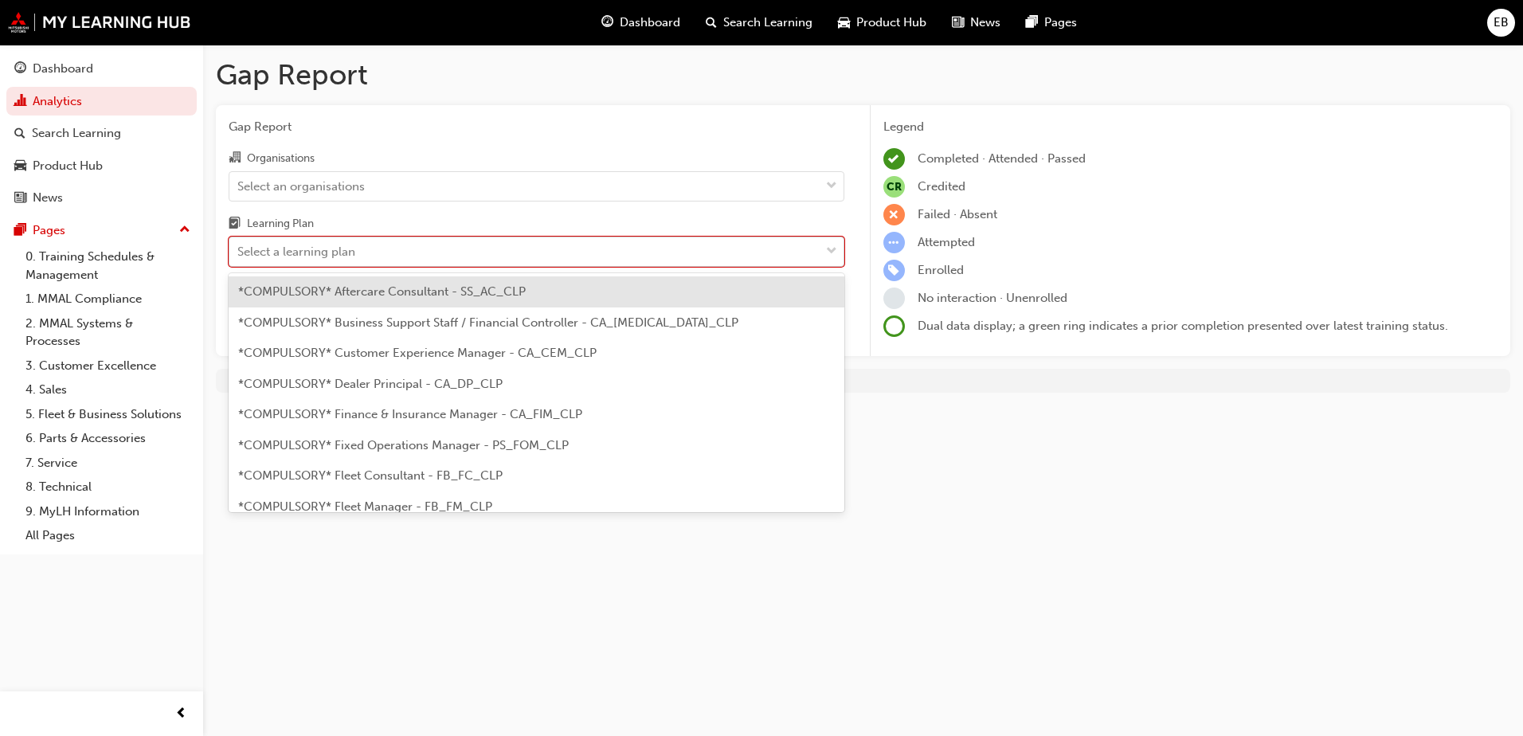
click at [382, 241] on div "Select a learning plan" at bounding box center [524, 252] width 590 height 28
click at [239, 245] on input "Learning Plan option *COMPULSORY* Aftercare Consultant - SS_AC_CLP focused, 1 o…" at bounding box center [238, 252] width 2 height 14
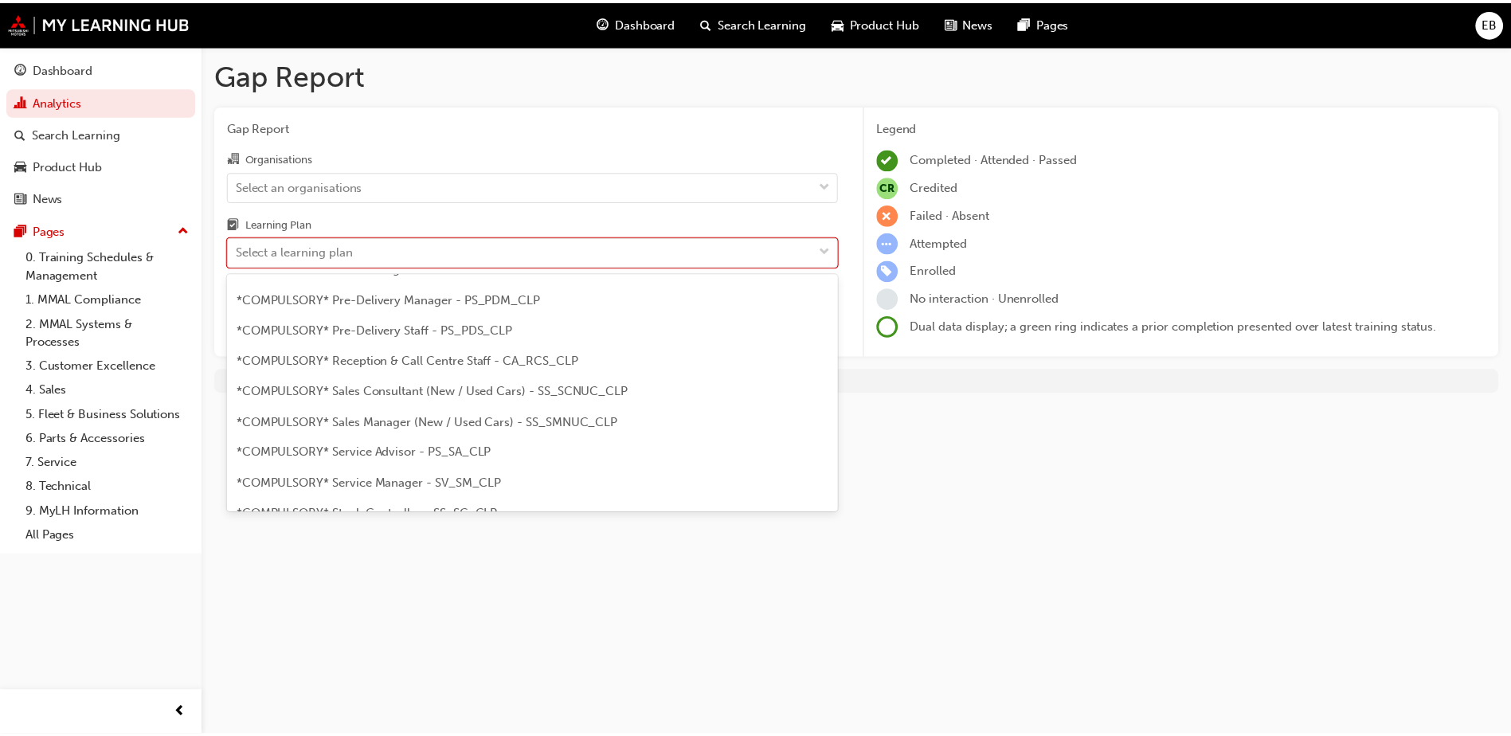
scroll to position [398, 0]
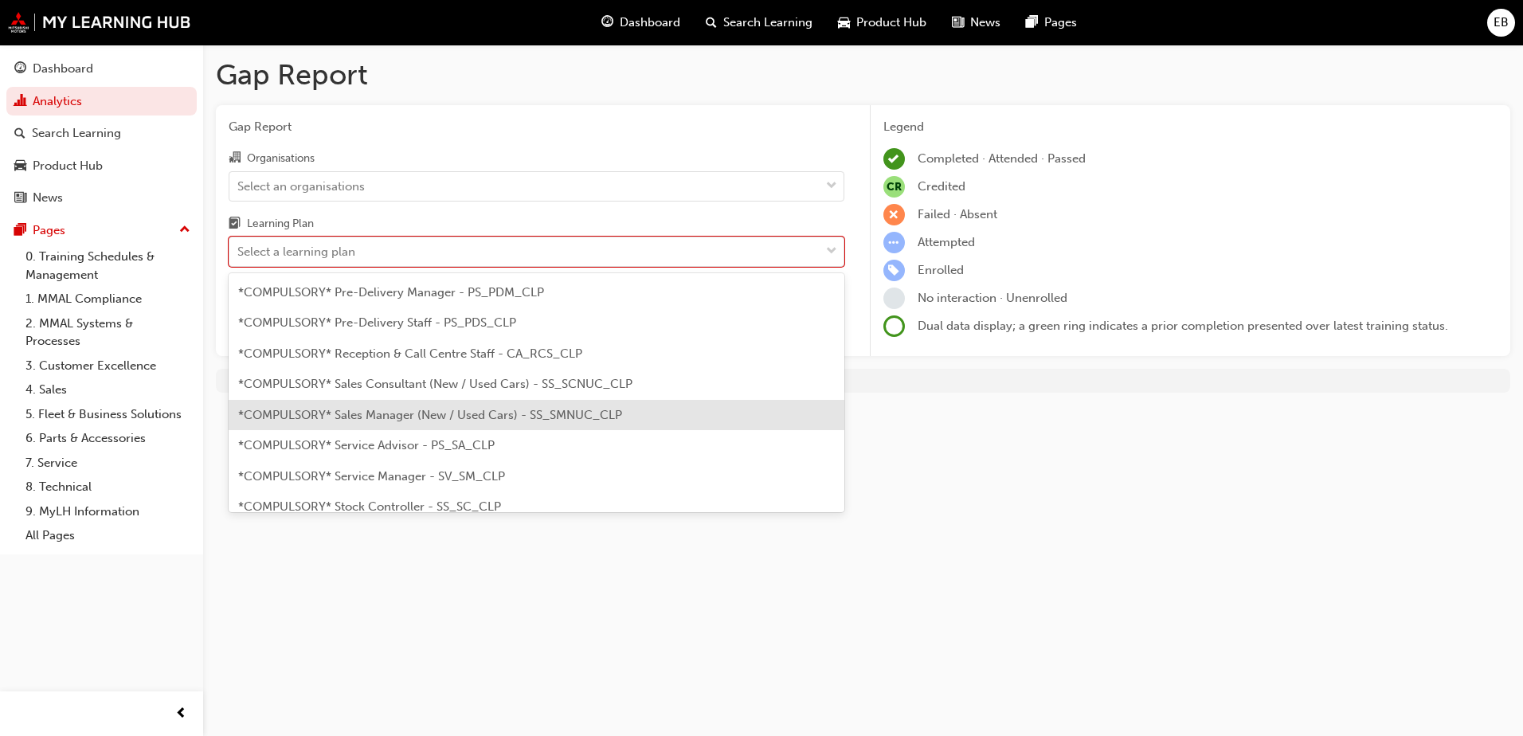
click at [428, 408] on span "*COMPULSORY* Sales Manager (New / Used Cars) - SS_SMNUC_CLP" at bounding box center [430, 415] width 384 height 14
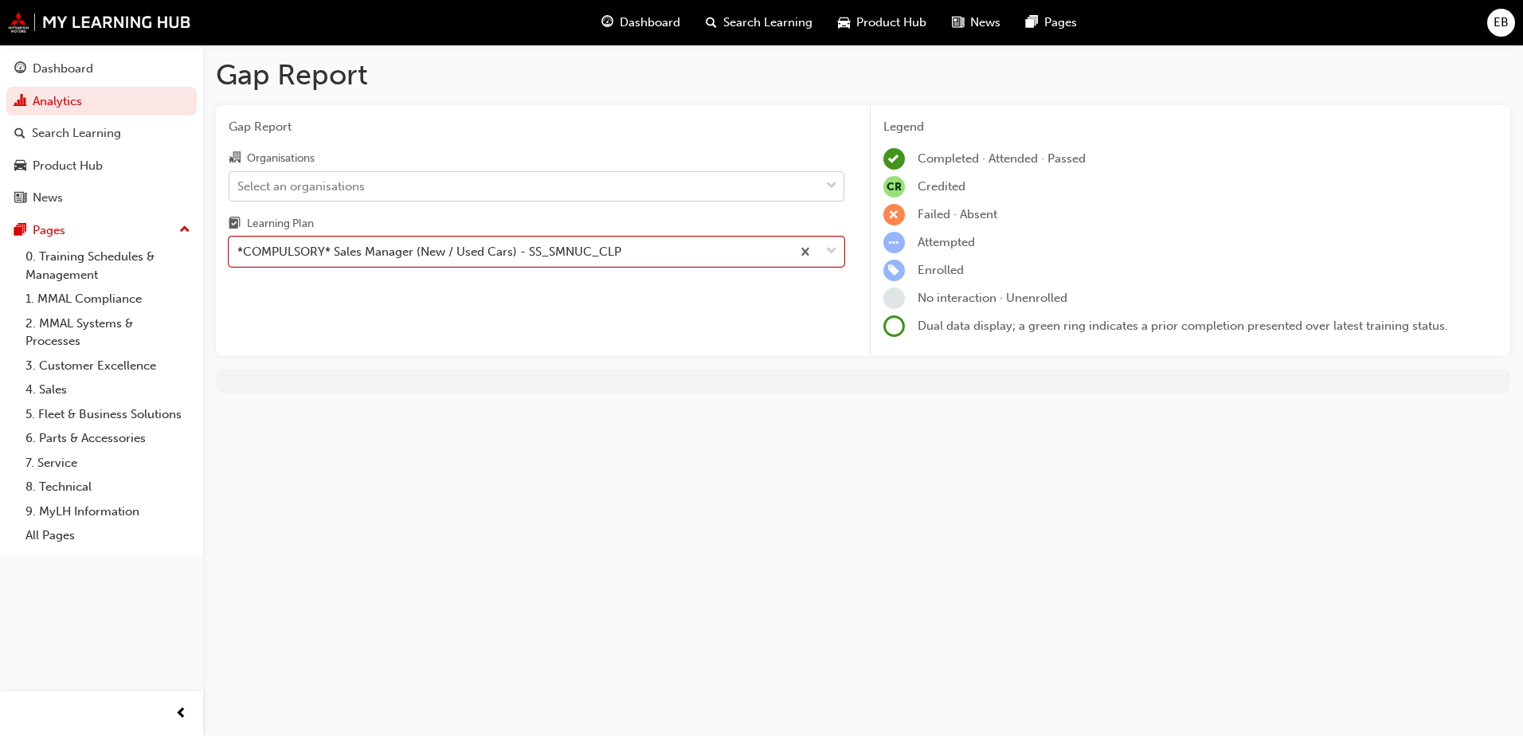
click at [498, 186] on div "Select an organisations" at bounding box center [524, 186] width 590 height 28
click at [239, 186] on input "Organisations Select an organisations" at bounding box center [238, 185] width 2 height 14
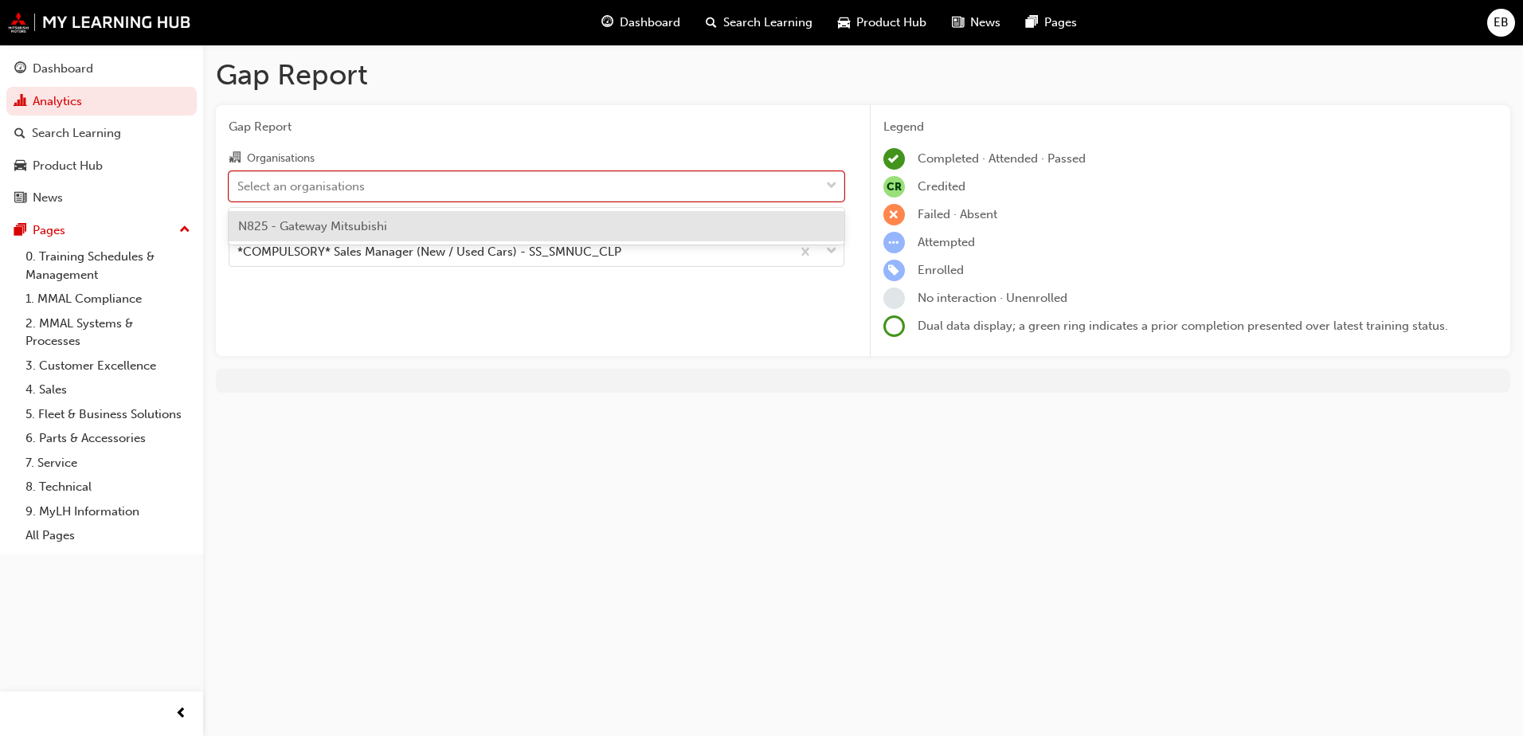
click at [467, 229] on div "N825 - Gateway Mitsubishi" at bounding box center [537, 226] width 616 height 31
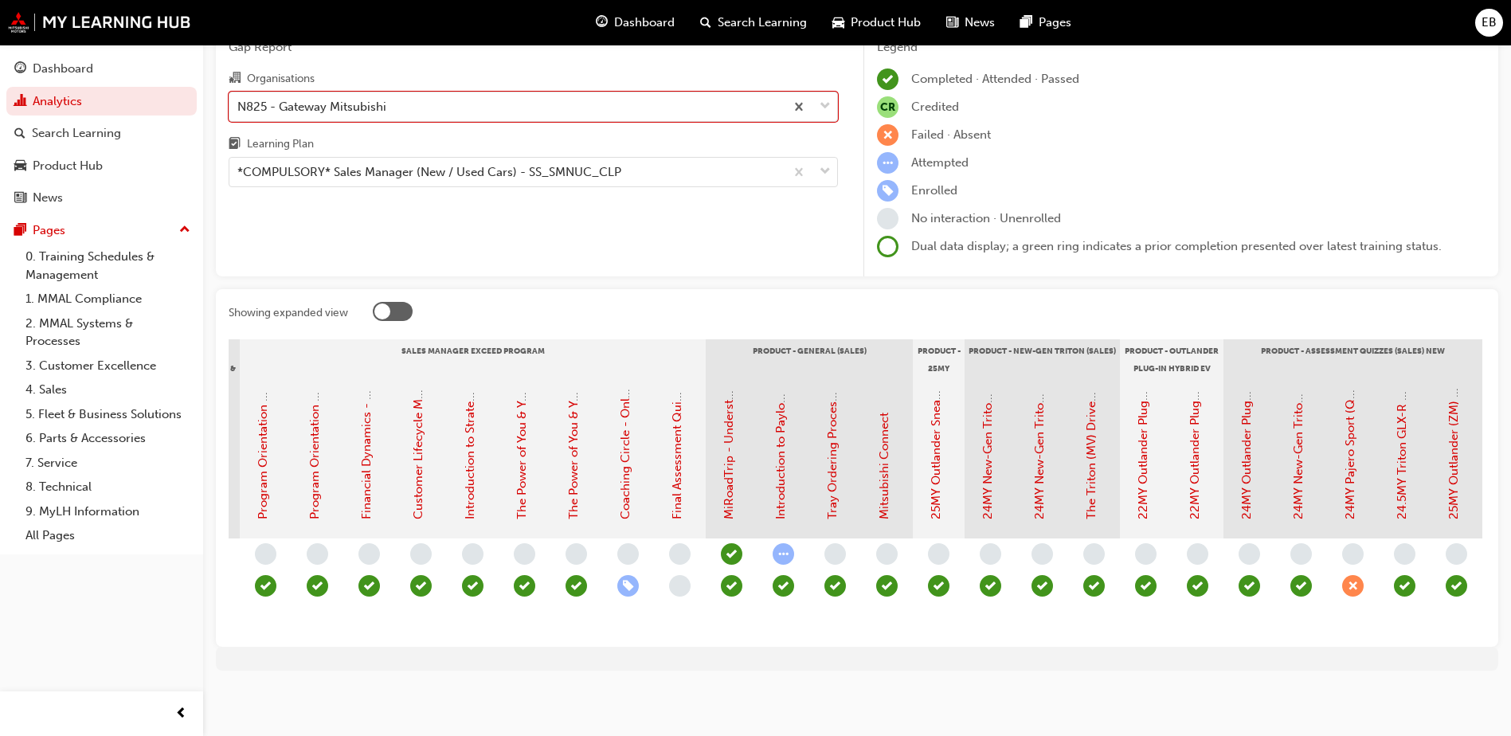
scroll to position [0, 2264]
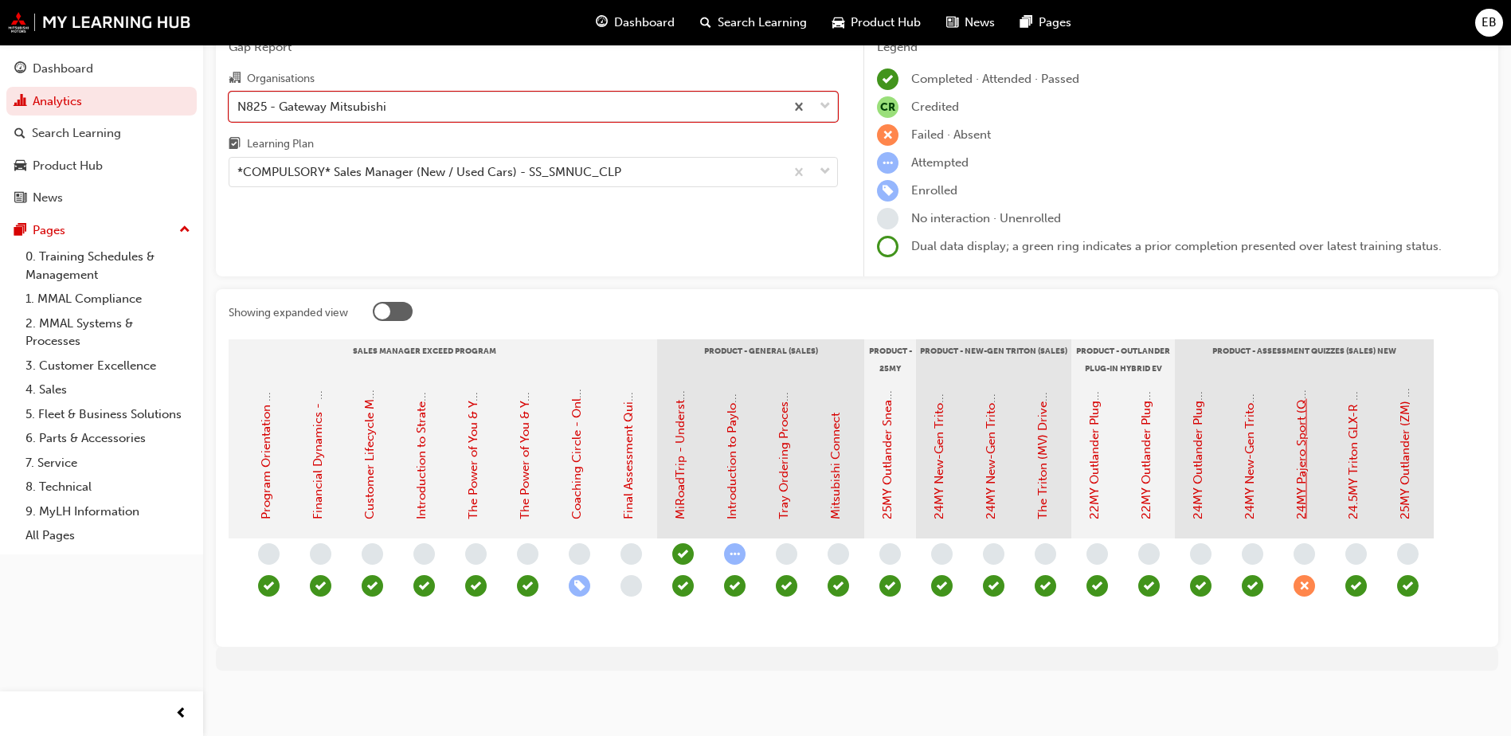
click at [1301, 500] on link "24MY Pajero Sport (QG) - Product Assessment Quiz" at bounding box center [1302, 376] width 14 height 287
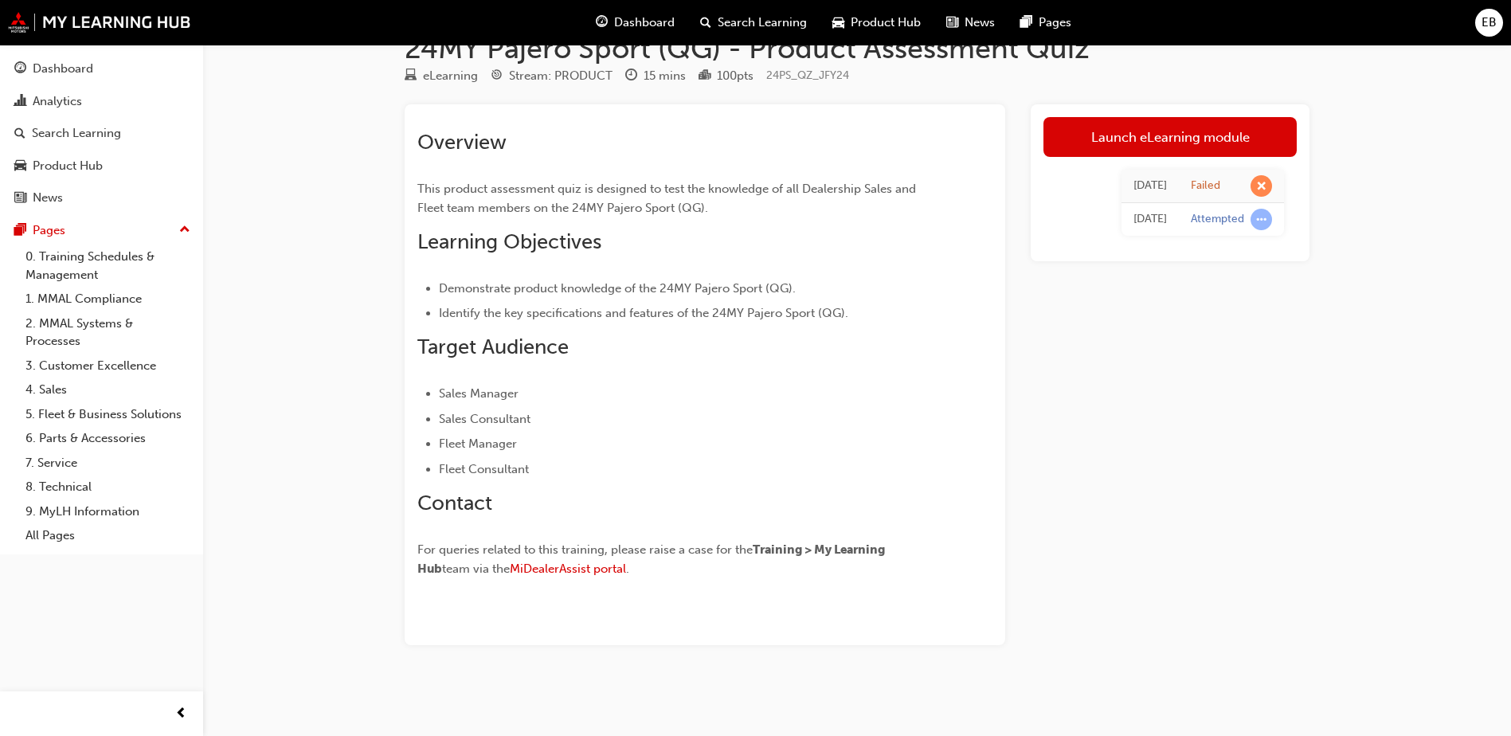
scroll to position [39, 0]
click at [1192, 141] on link "Launch eLearning module" at bounding box center [1170, 137] width 253 height 40
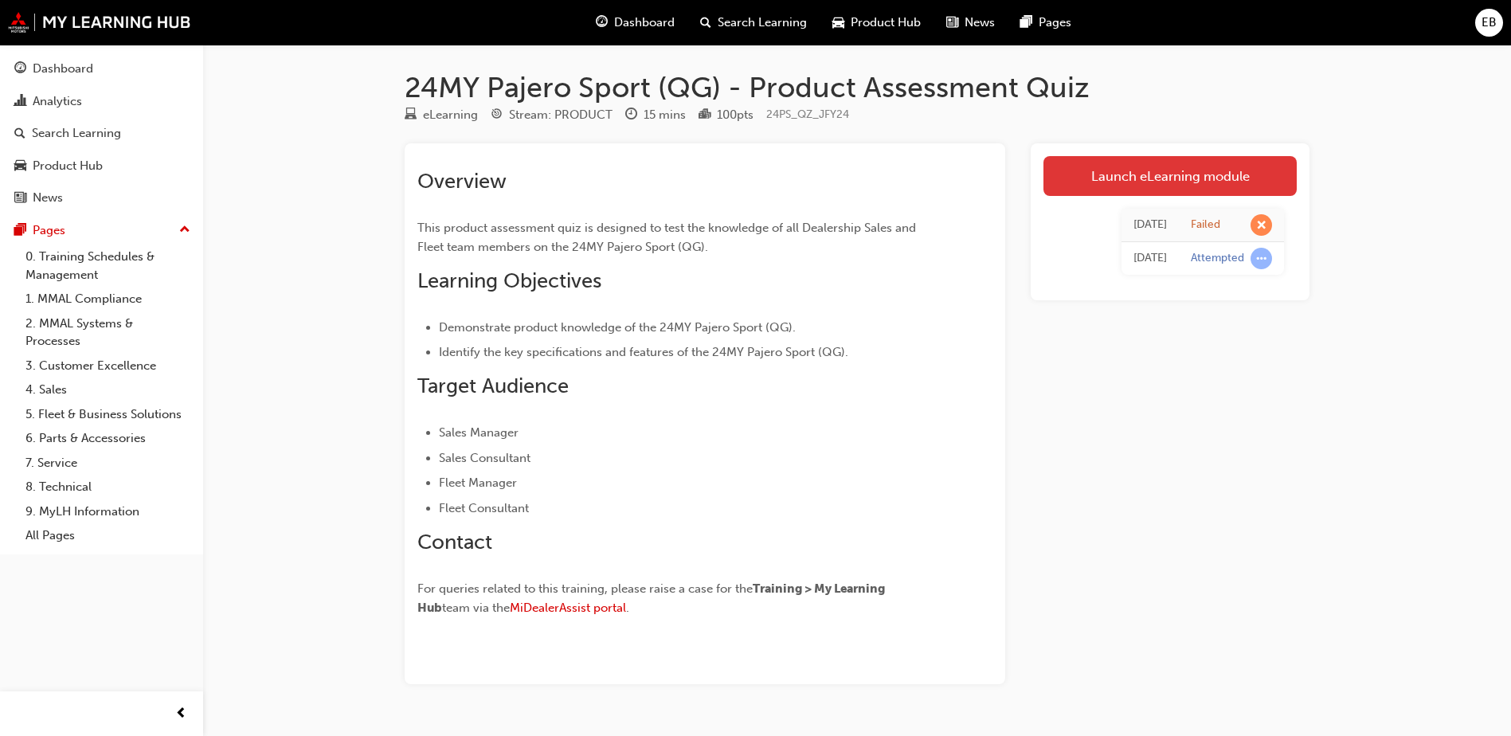
click at [1134, 174] on link "Launch eLearning module" at bounding box center [1170, 176] width 253 height 40
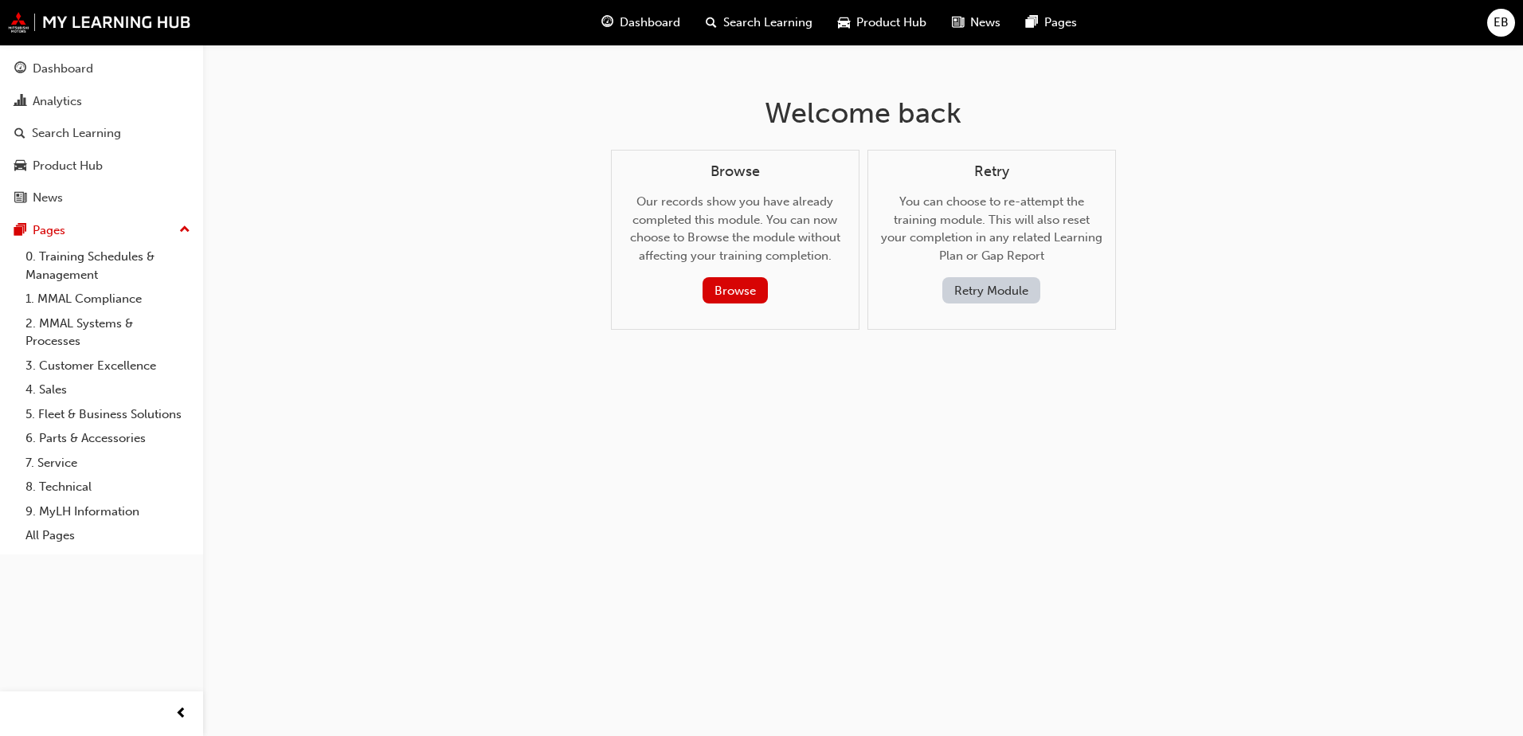
click at [985, 287] on button "Retry Module" at bounding box center [991, 290] width 98 height 26
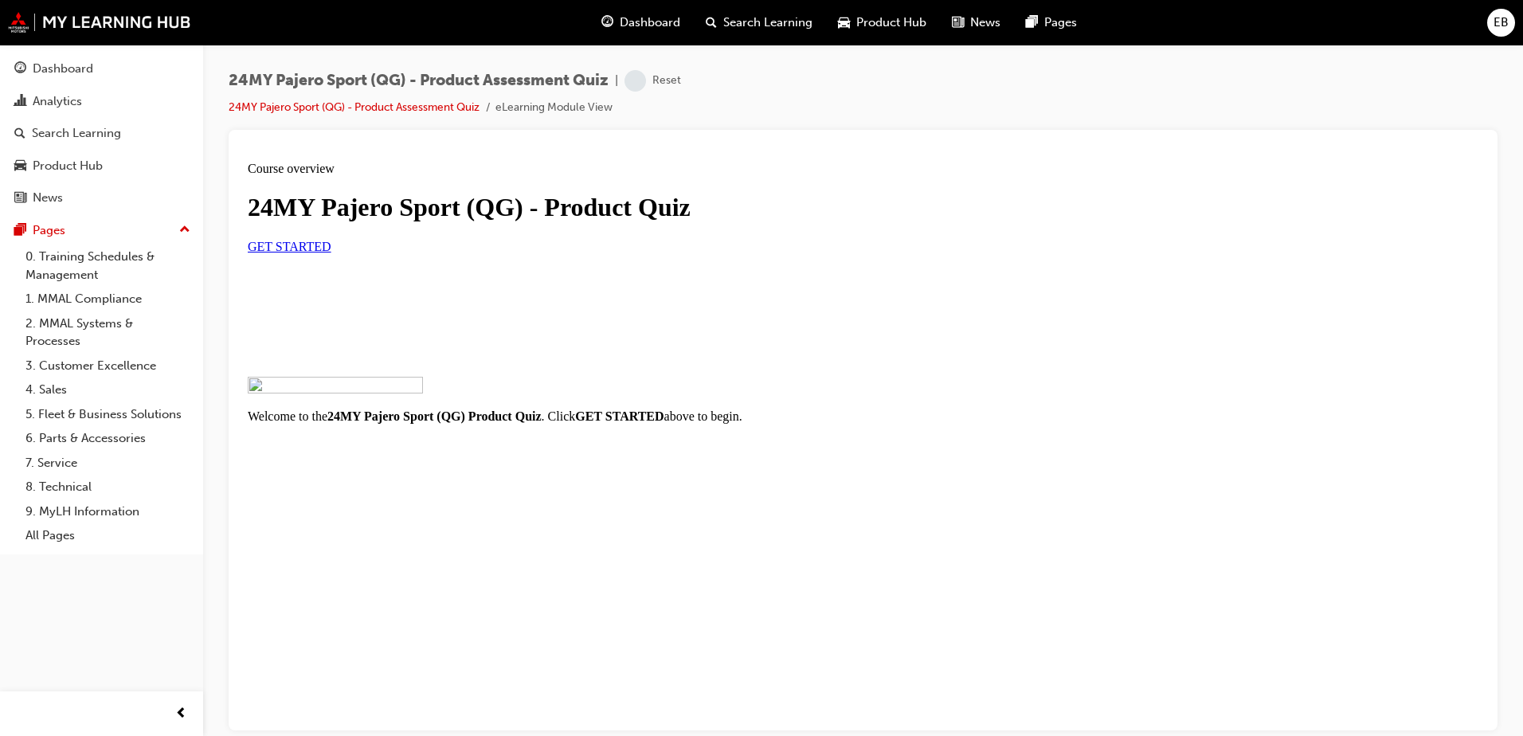
scroll to position [118, 0]
click at [331, 253] on link "GET STARTED" at bounding box center [290, 246] width 84 height 14
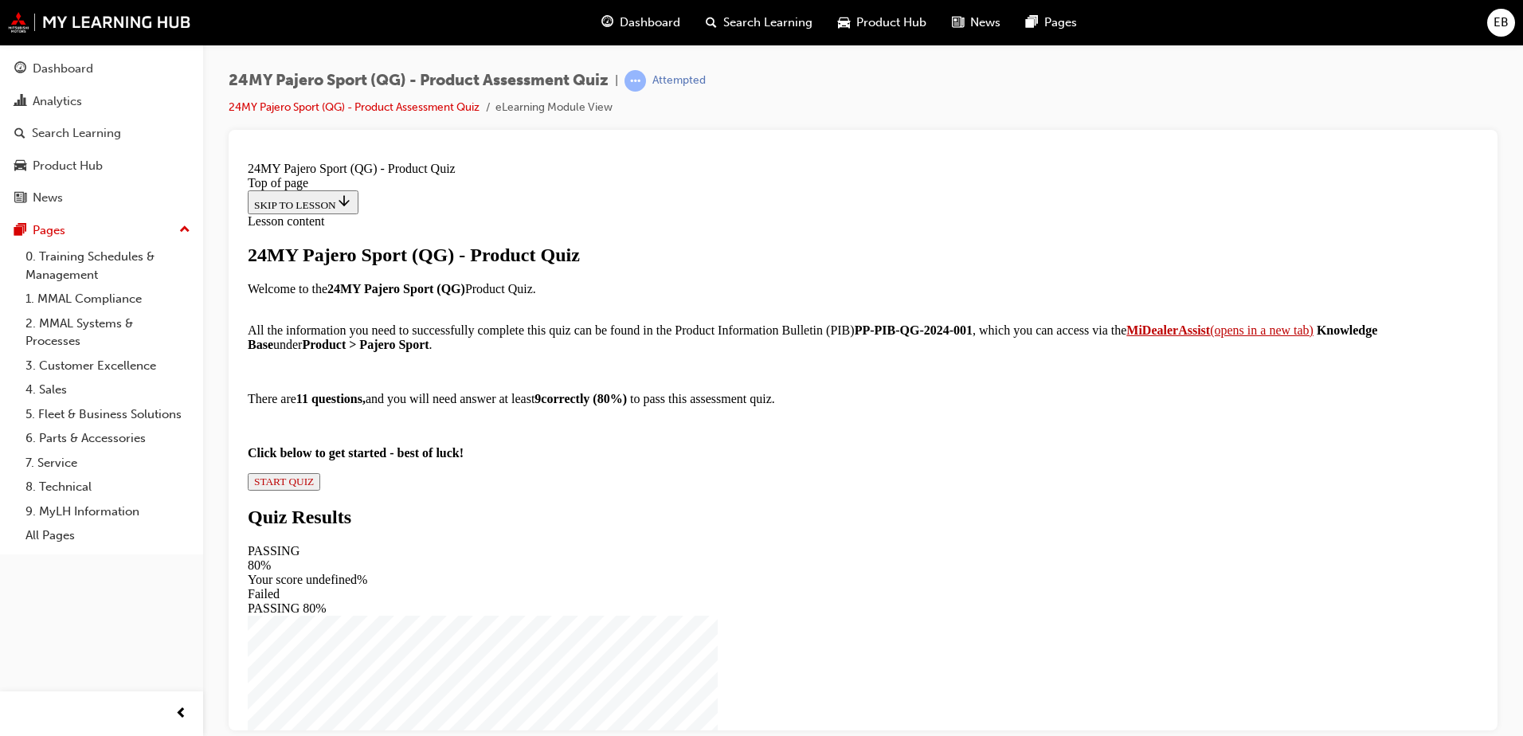
scroll to position [166, 0]
click at [314, 487] on span "START QUIZ" at bounding box center [284, 481] width 60 height 12
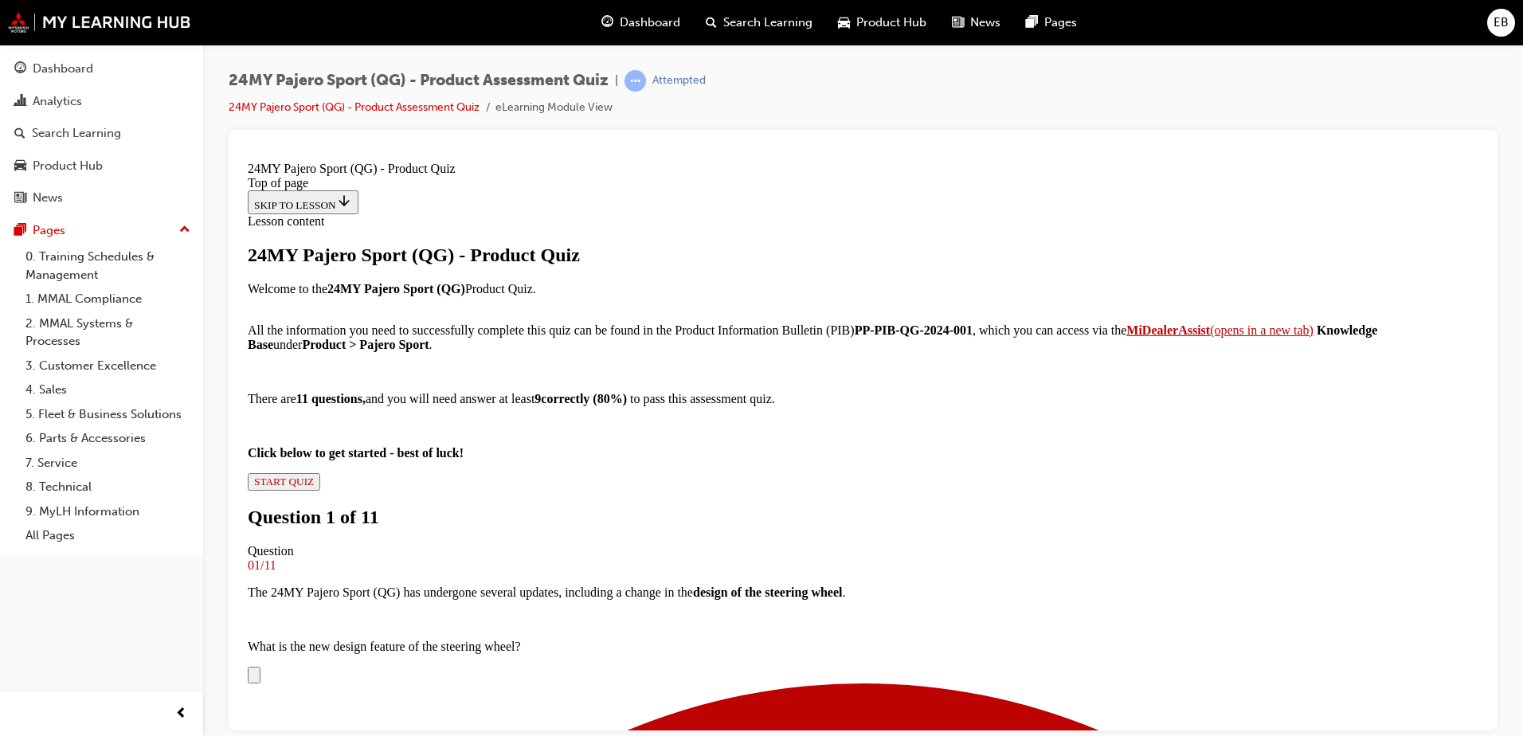
scroll to position [82, 0]
